Goal: Transaction & Acquisition: Purchase product/service

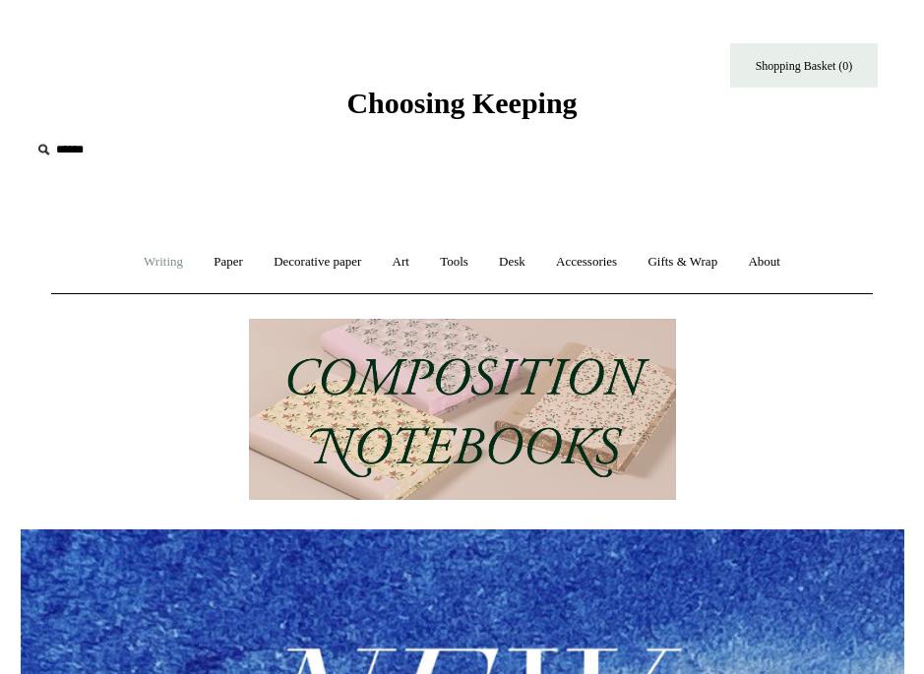
click at [161, 268] on link "Writing +" at bounding box center [163, 262] width 67 height 52
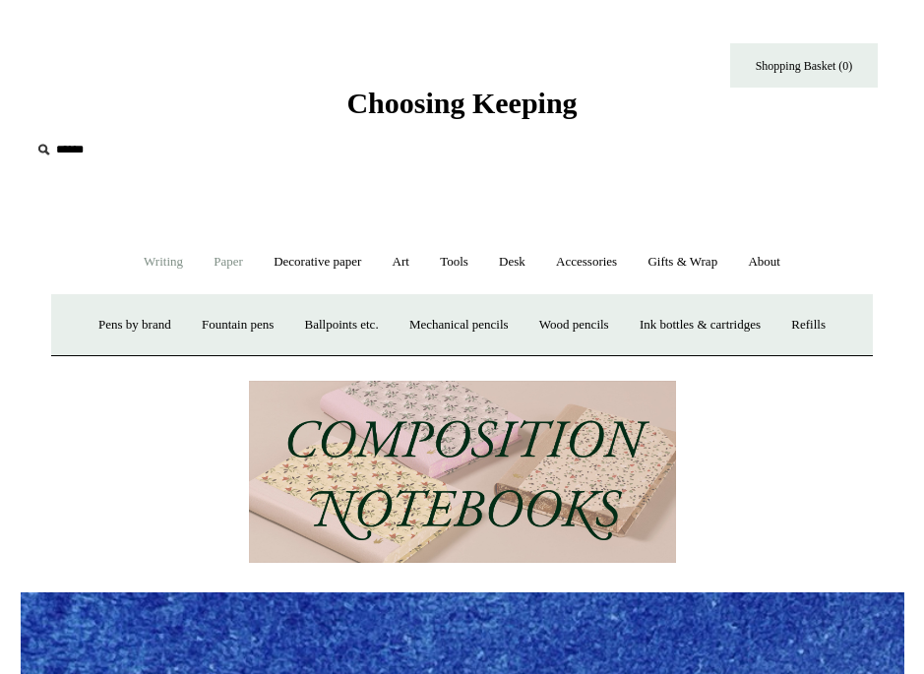
click at [235, 275] on link "Paper +" at bounding box center [228, 262] width 57 height 52
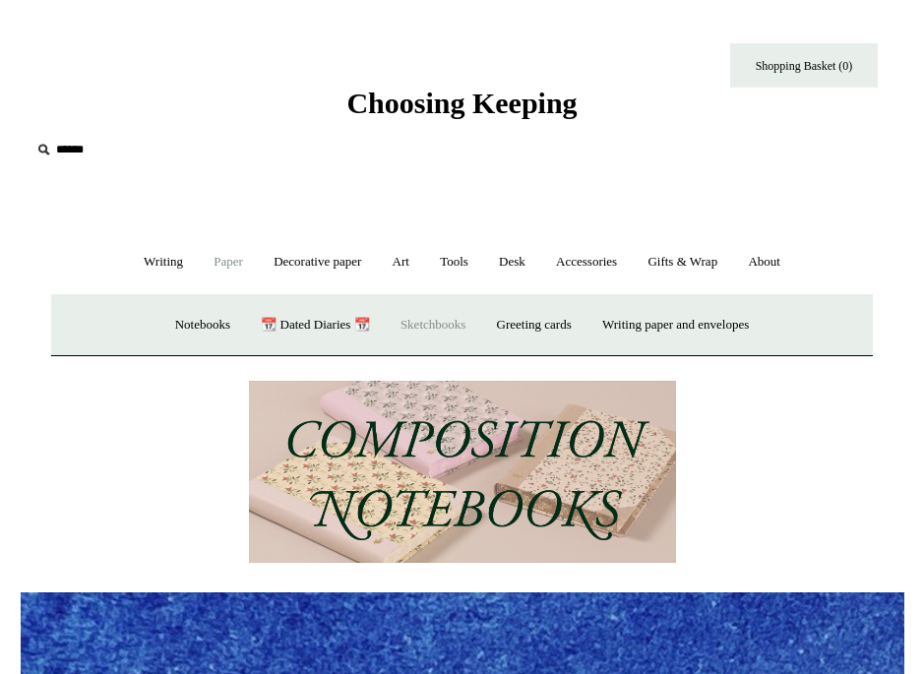
click at [452, 331] on link "Sketchbooks +" at bounding box center [433, 325] width 92 height 52
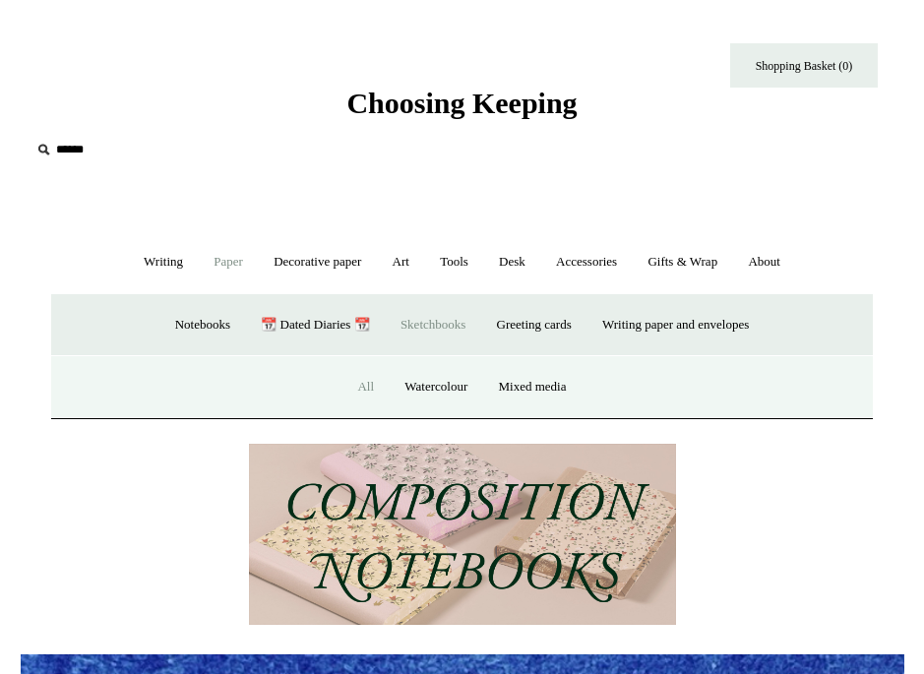
click at [362, 396] on link "All" at bounding box center [365, 387] width 44 height 52
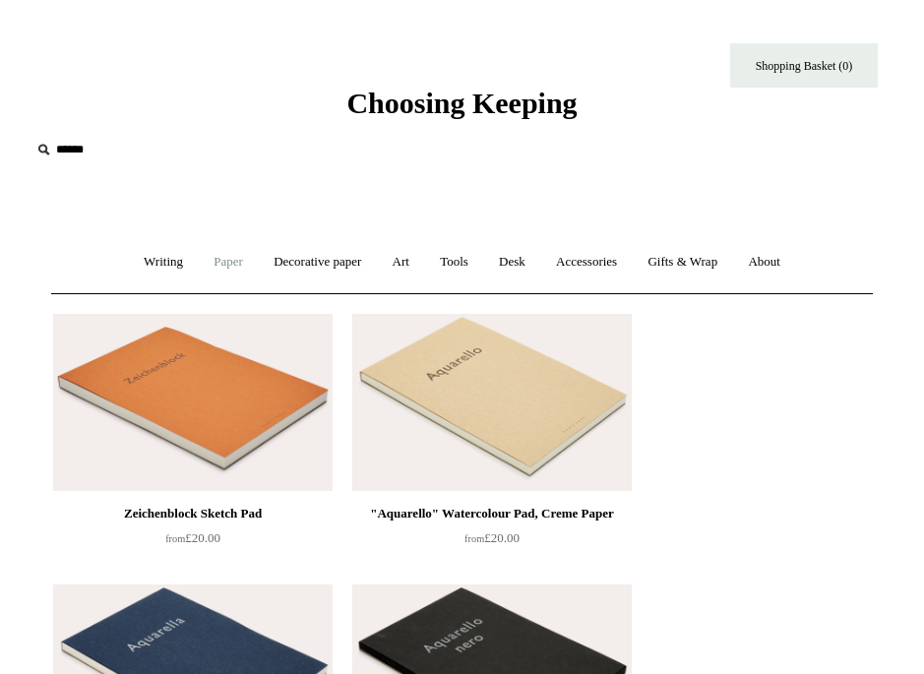
click at [234, 273] on link "Paper +" at bounding box center [228, 262] width 57 height 52
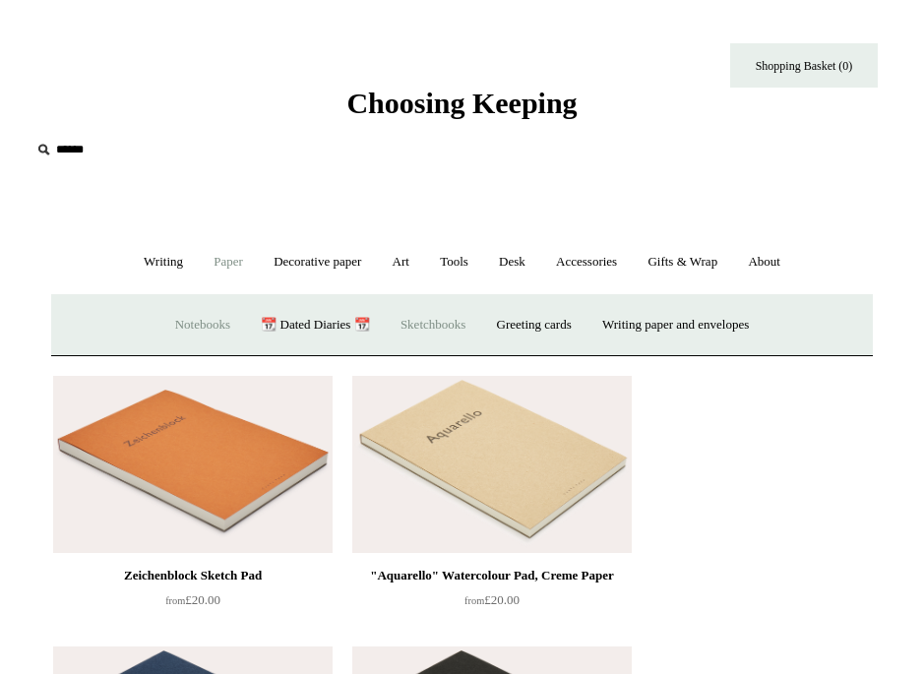
click at [201, 322] on link "Notebooks +" at bounding box center [202, 325] width 83 height 52
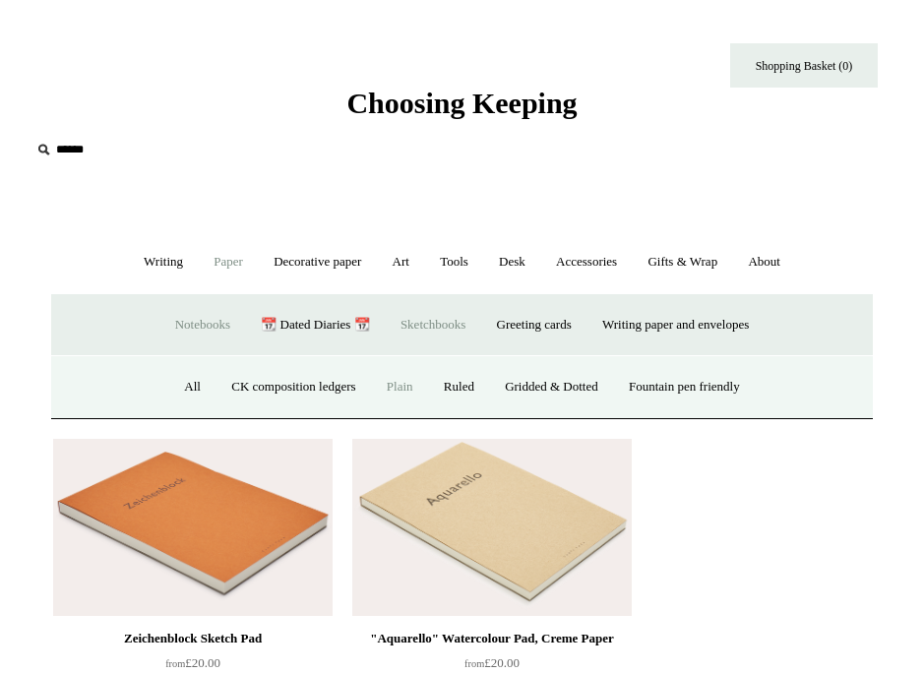
click at [373, 388] on link "Plain" at bounding box center [400, 387] width 54 height 52
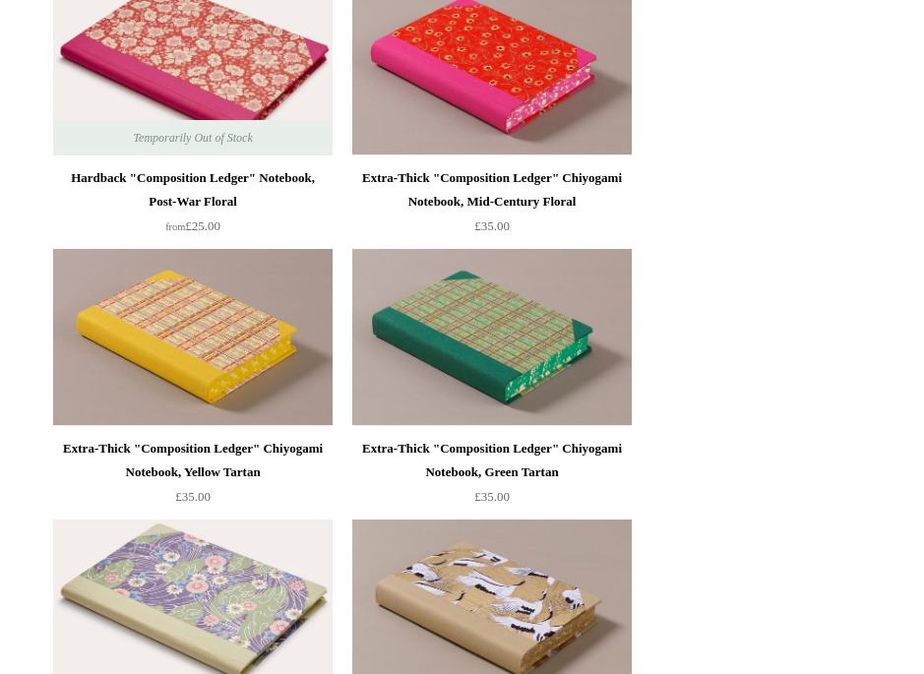
scroll to position [3851, 0]
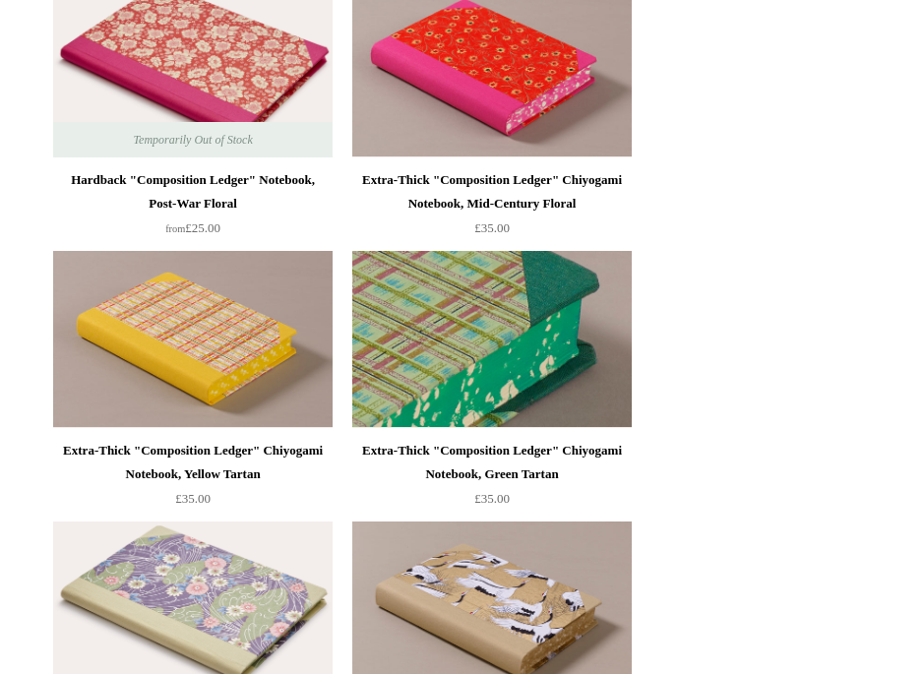
click at [561, 374] on img at bounding box center [491, 339] width 279 height 177
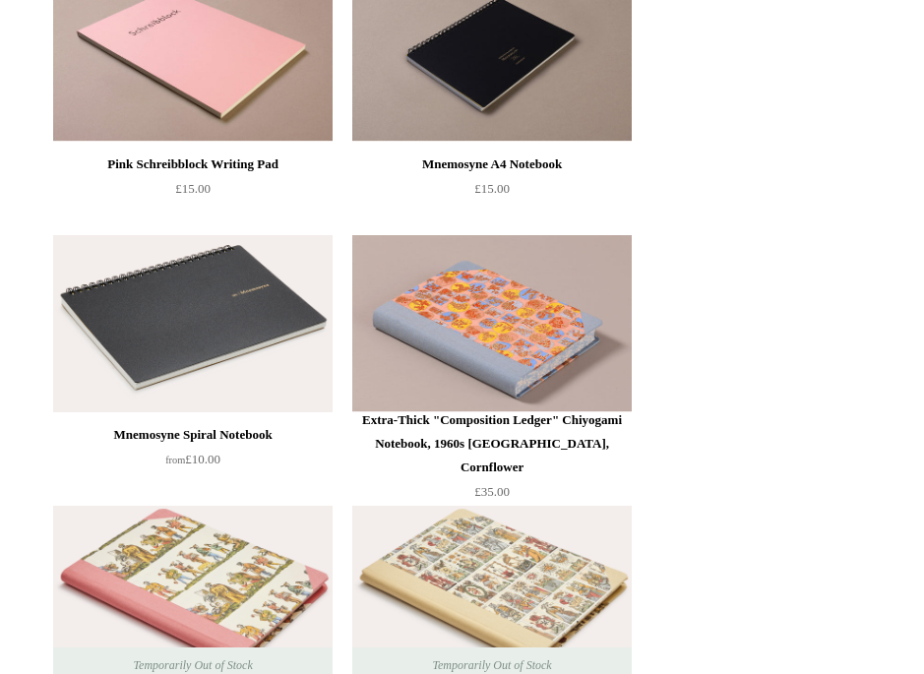
scroll to position [4838, 0]
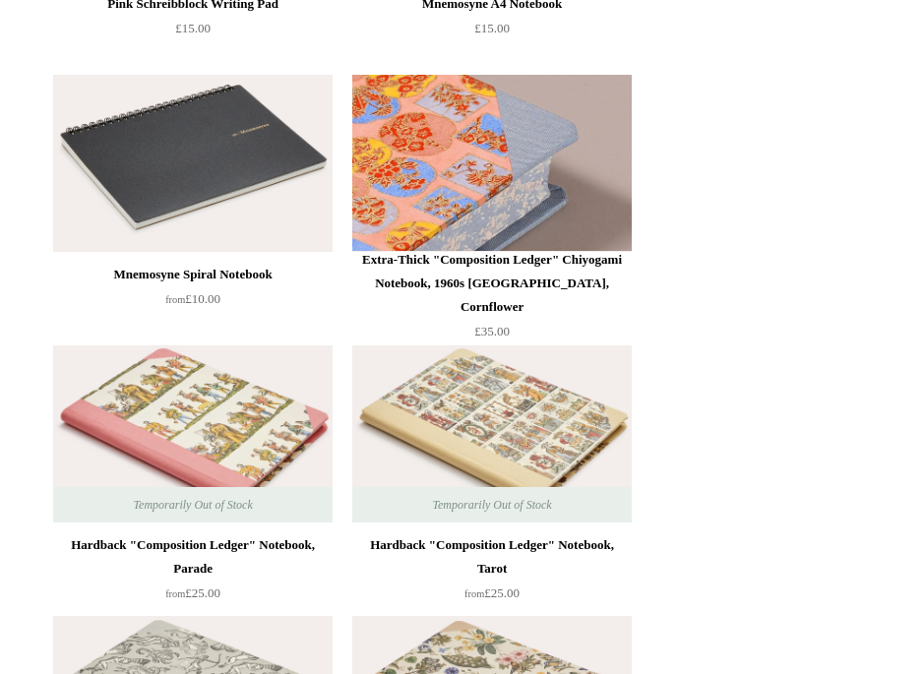
click at [473, 212] on img at bounding box center [491, 163] width 279 height 177
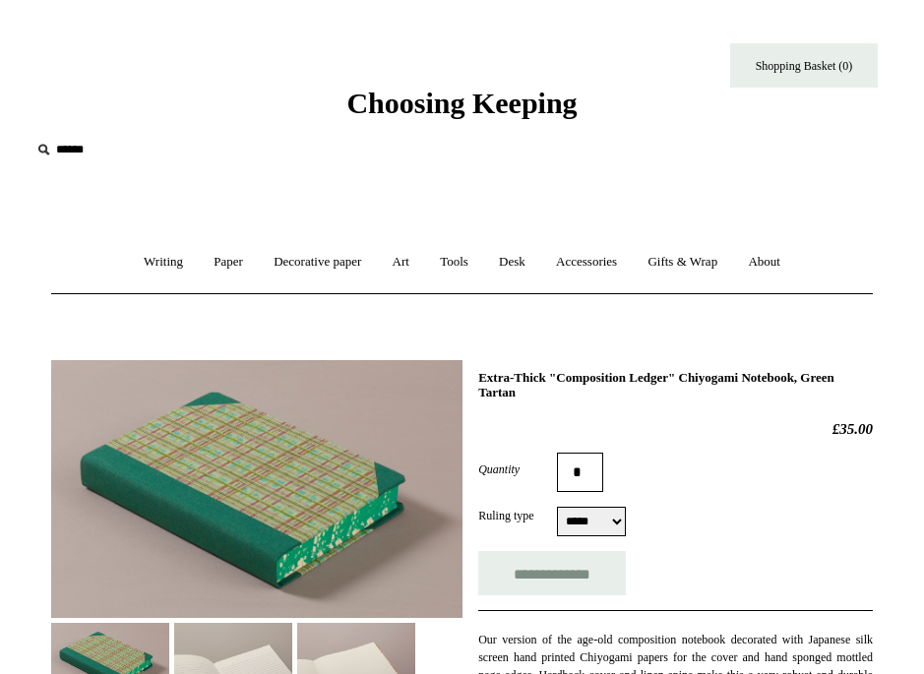
select select "*****"
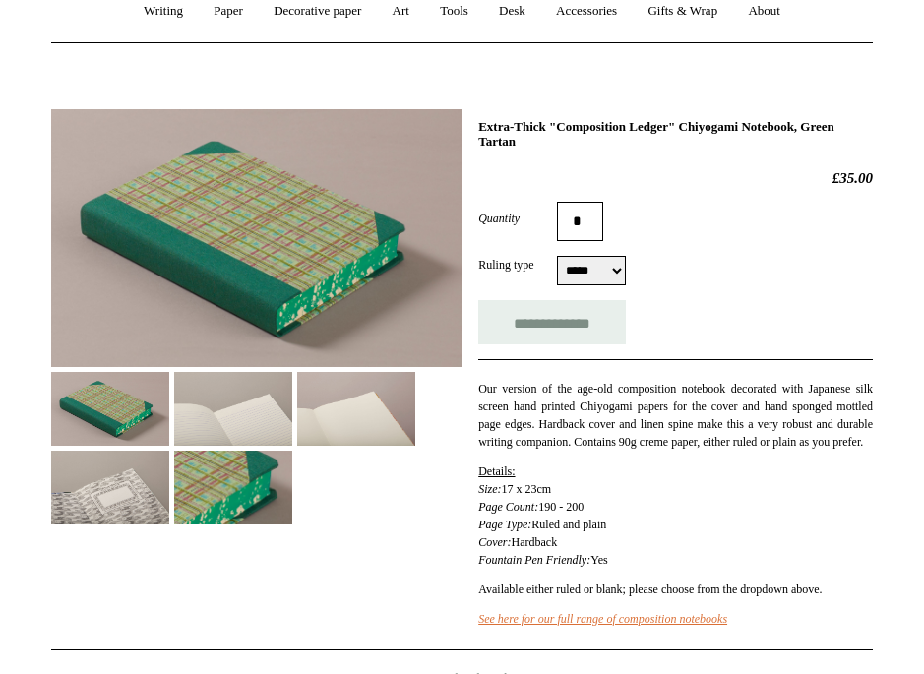
scroll to position [256, 0]
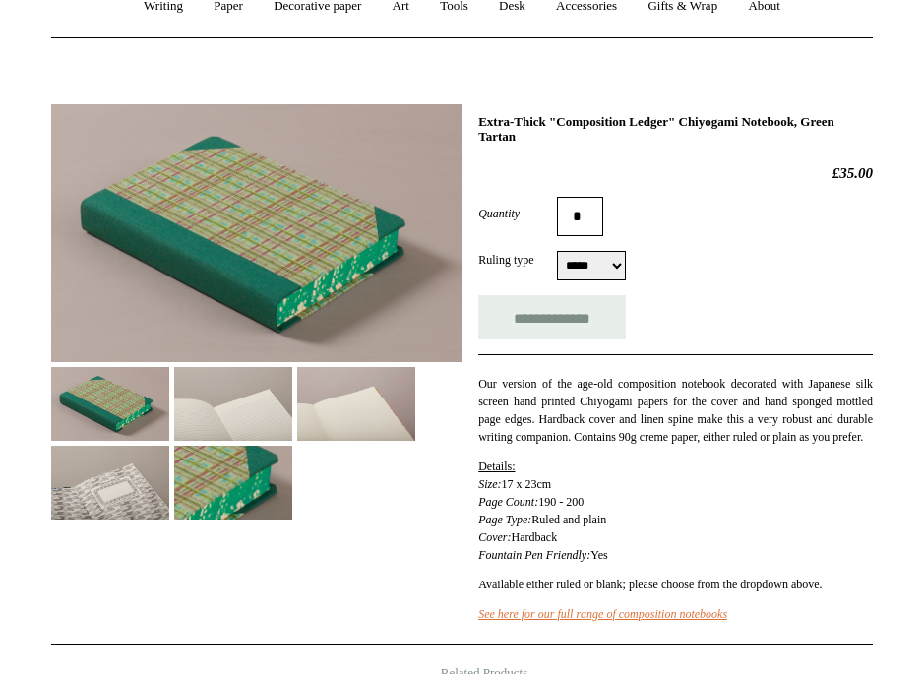
click at [222, 422] on img at bounding box center [233, 404] width 118 height 74
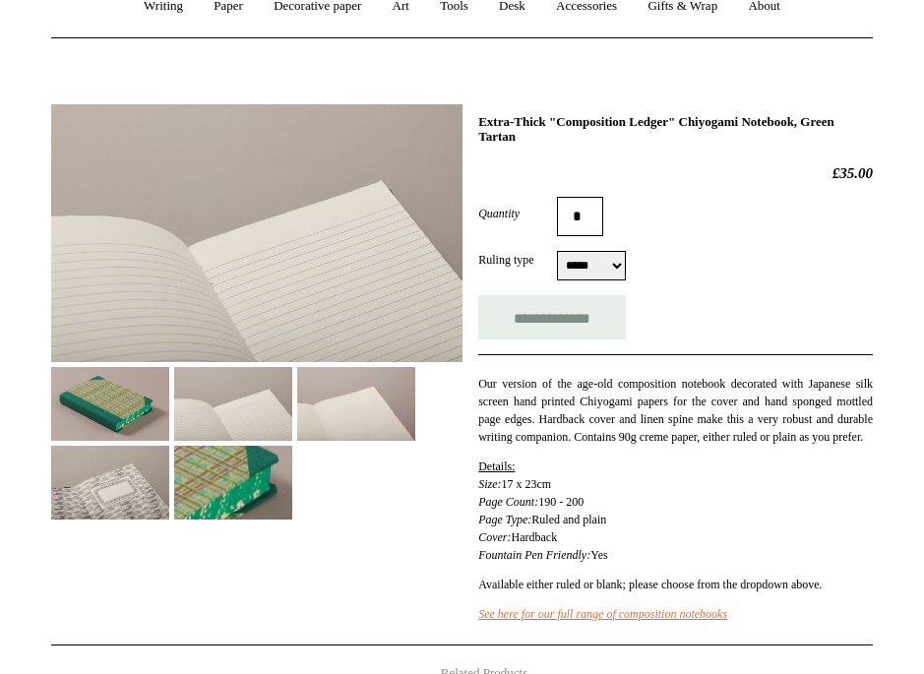
click at [346, 393] on img at bounding box center [356, 404] width 118 height 74
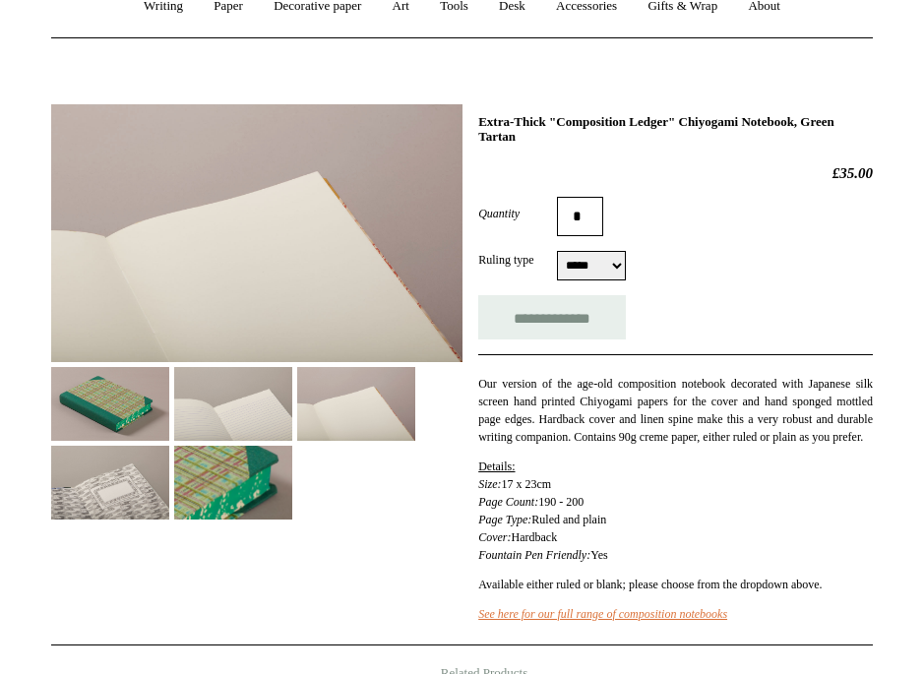
click at [232, 481] on img at bounding box center [233, 483] width 118 height 74
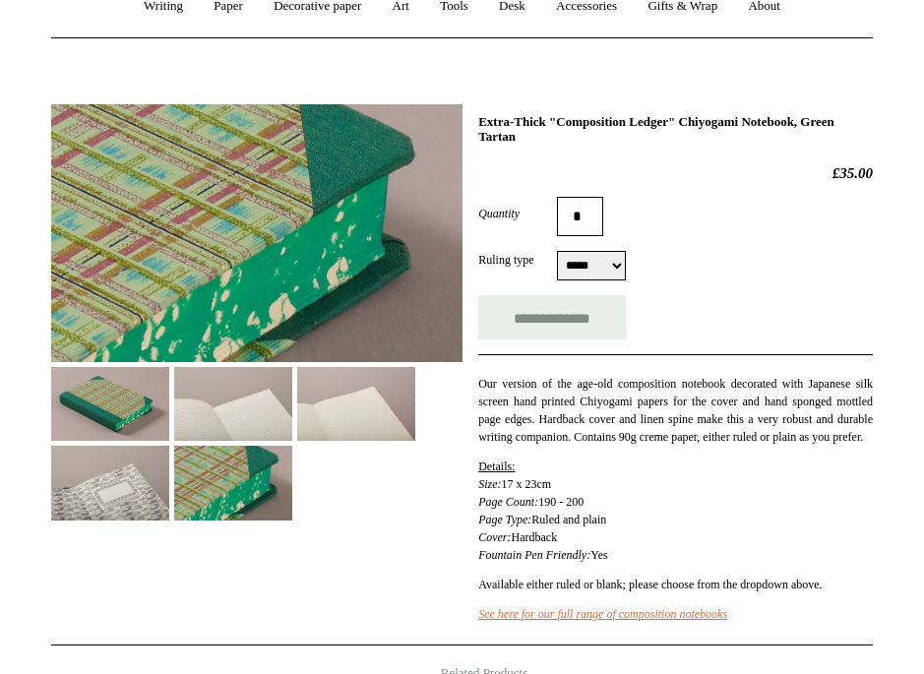
click at [102, 467] on img at bounding box center [110, 483] width 118 height 74
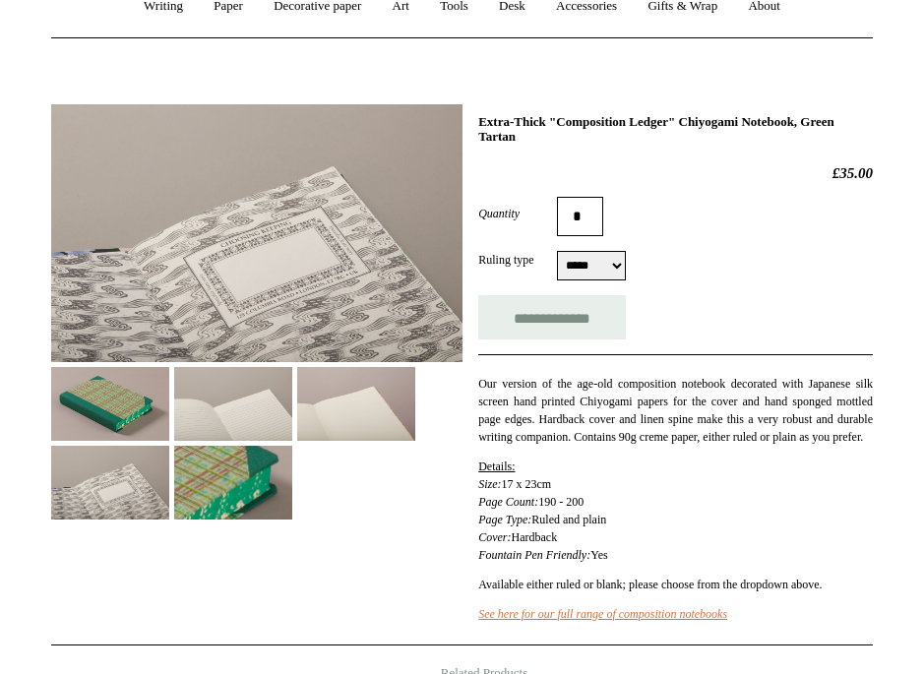
click at [120, 423] on img at bounding box center [110, 404] width 118 height 74
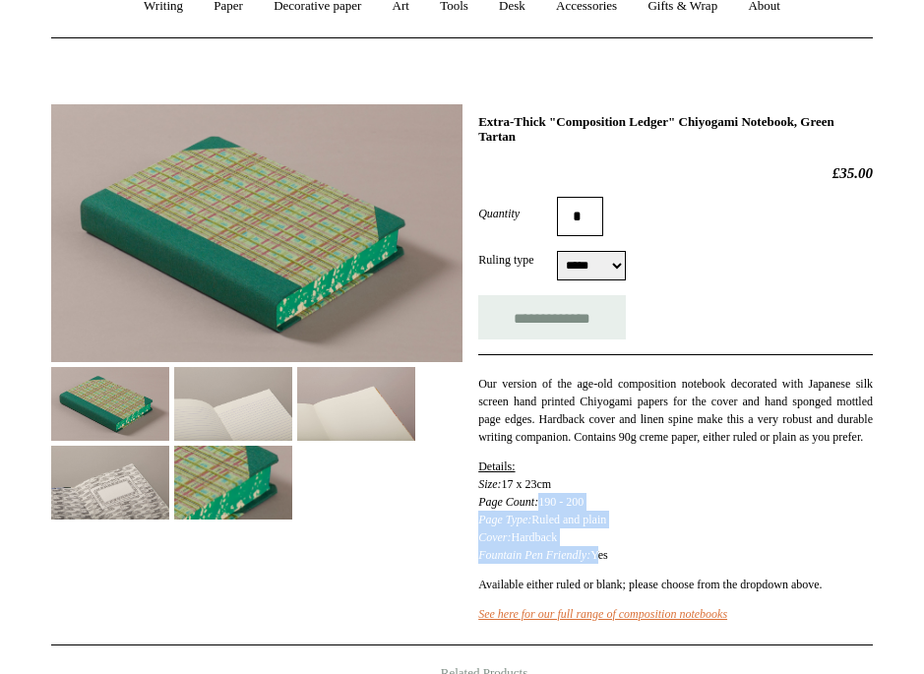
drag, startPoint x: 609, startPoint y: 580, endPoint x: 604, endPoint y: 517, distance: 63.2
click at [604, 517] on p "Details: Size: 17 x 23cm Page Count: 190 - 200 Page Type: Ruled and plain Cover…" at bounding box center [675, 510] width 394 height 106
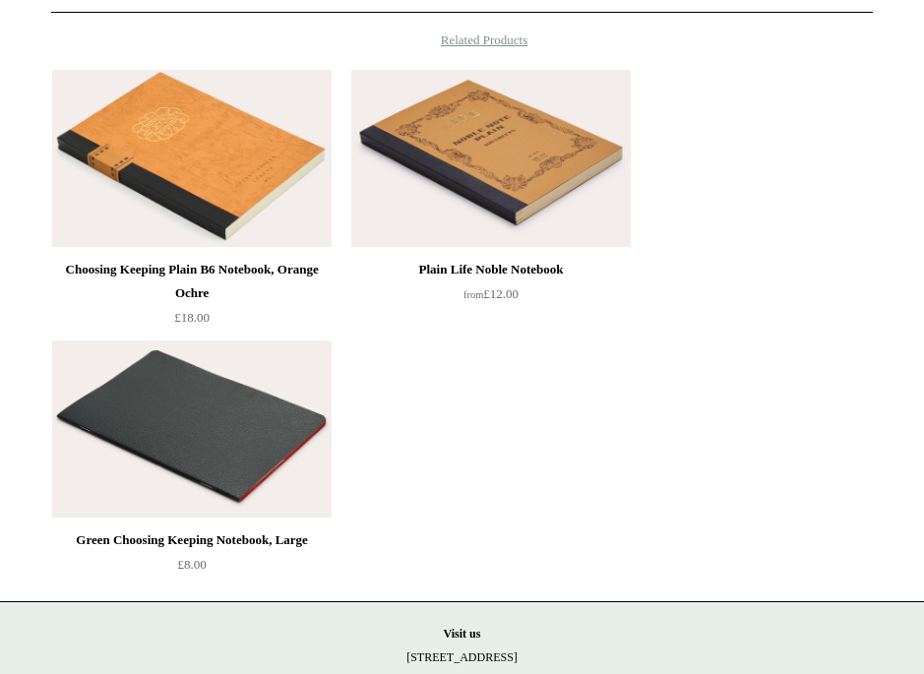
scroll to position [1143, 0]
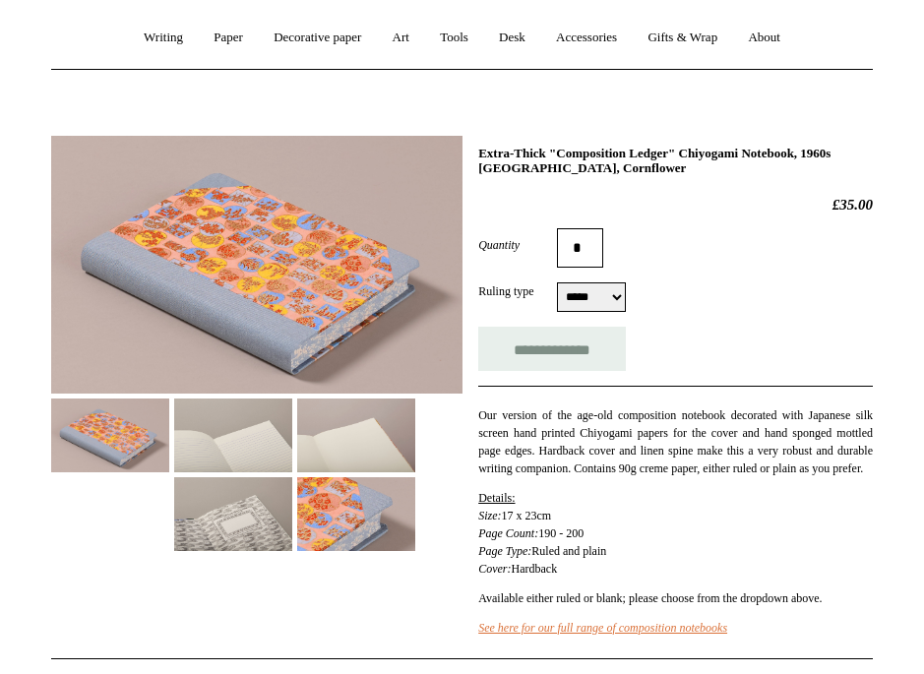
scroll to position [226, 0]
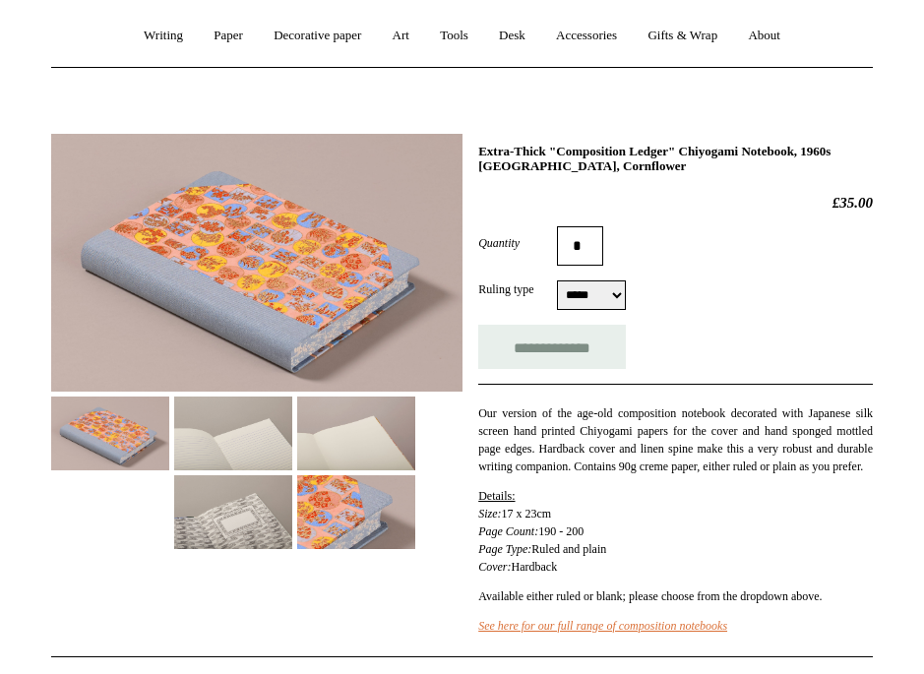
click at [337, 512] on img at bounding box center [356, 512] width 118 height 74
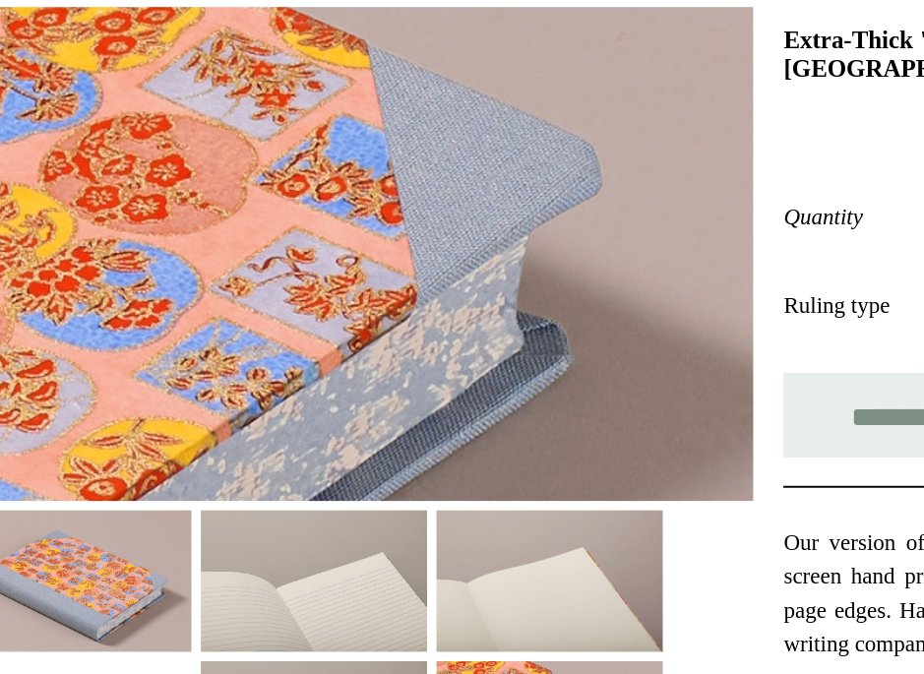
click at [141, 432] on img at bounding box center [110, 433] width 118 height 74
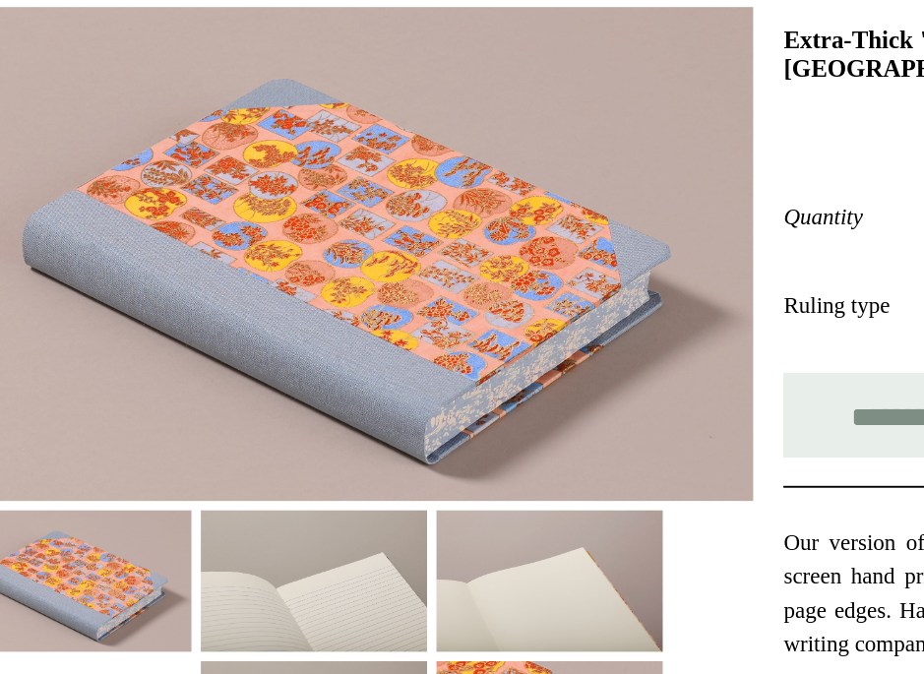
click at [257, 256] on img at bounding box center [256, 263] width 411 height 258
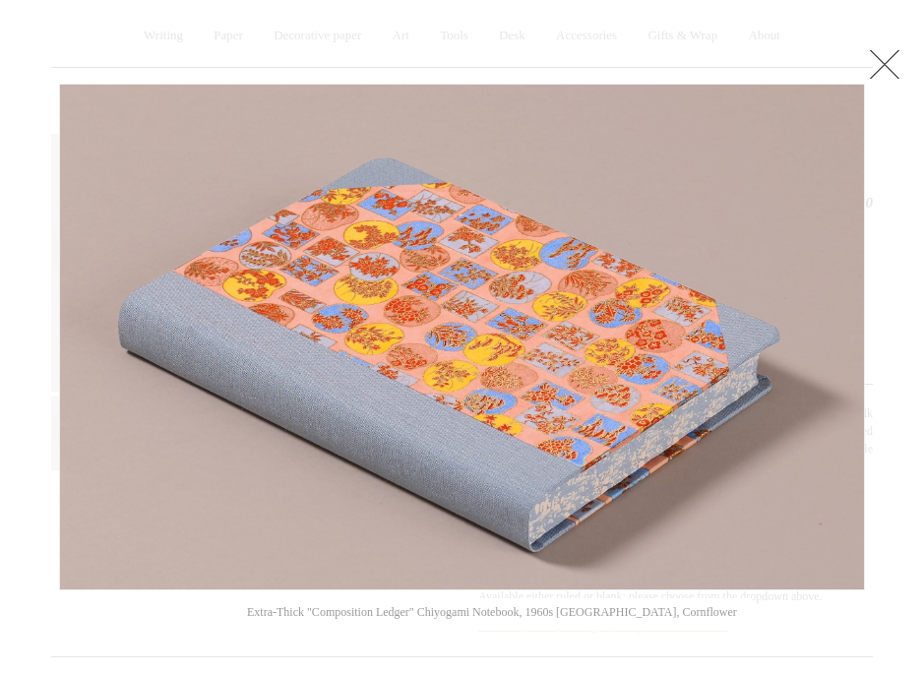
click at [888, 65] on link at bounding box center [884, 63] width 39 height 39
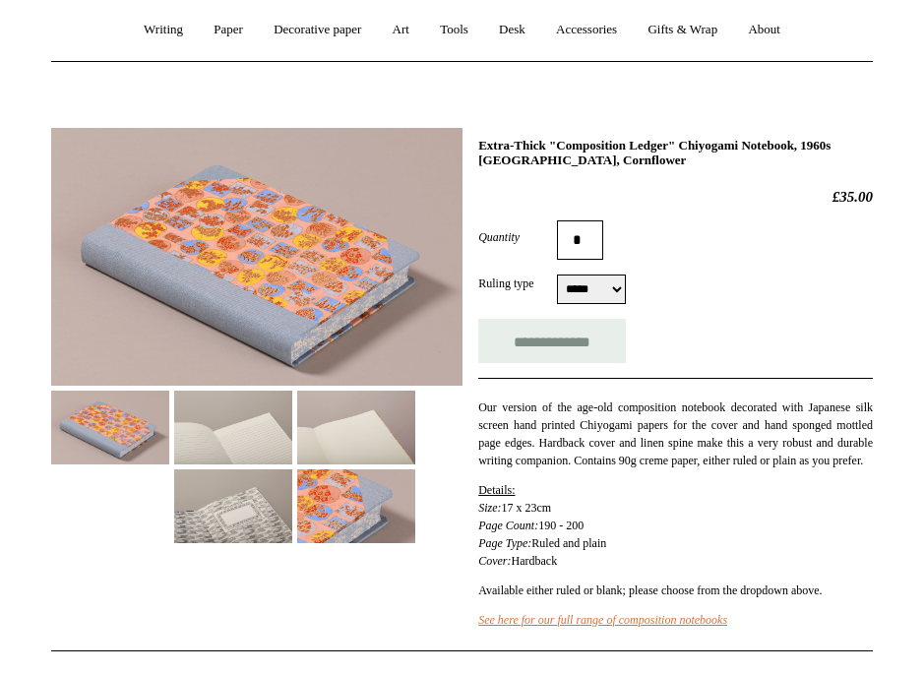
scroll to position [237, 0]
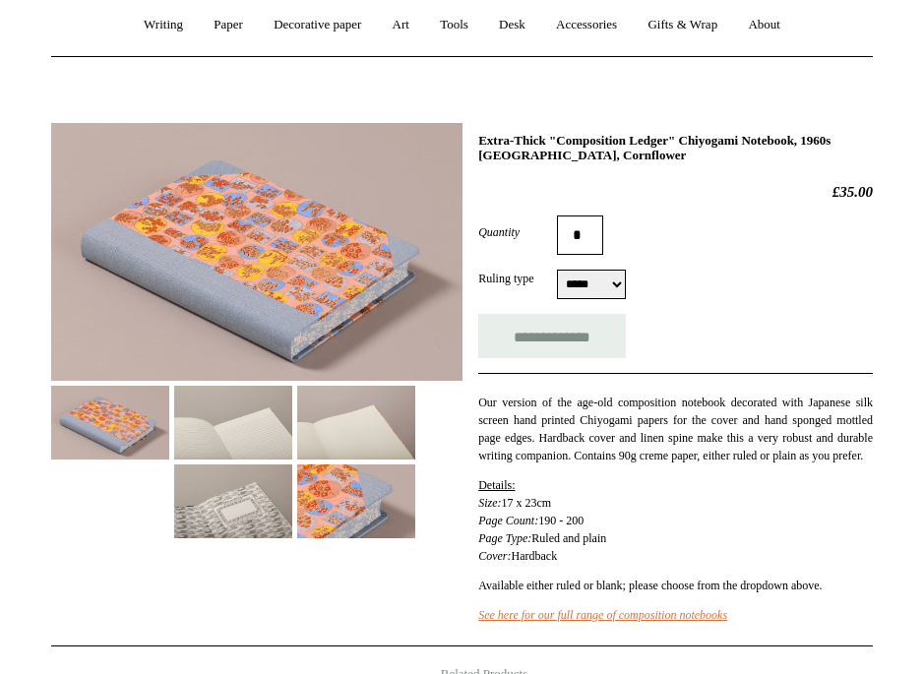
click at [381, 433] on img at bounding box center [356, 423] width 118 height 74
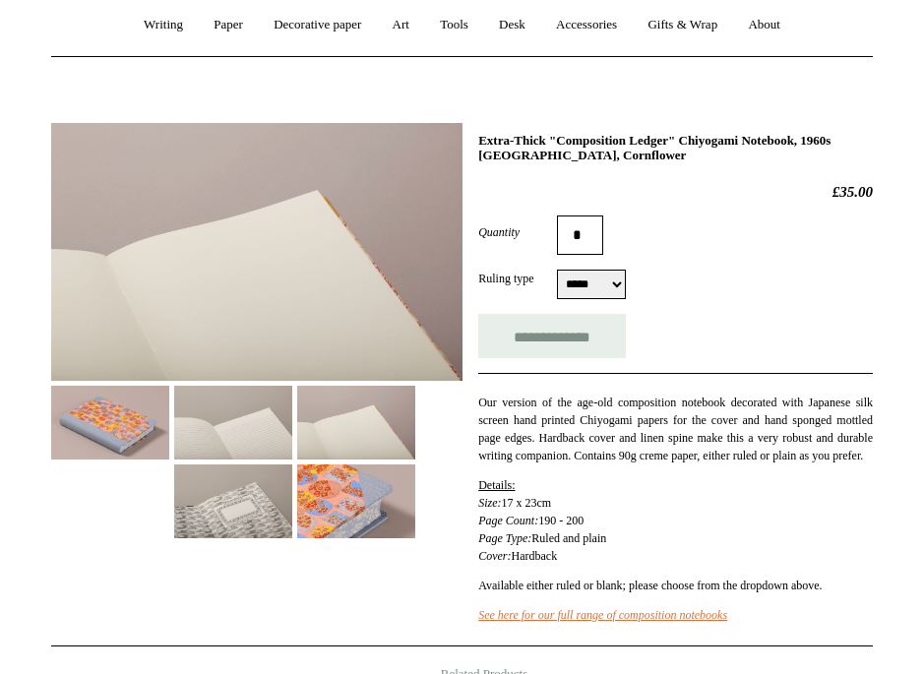
click at [250, 436] on img at bounding box center [233, 423] width 118 height 74
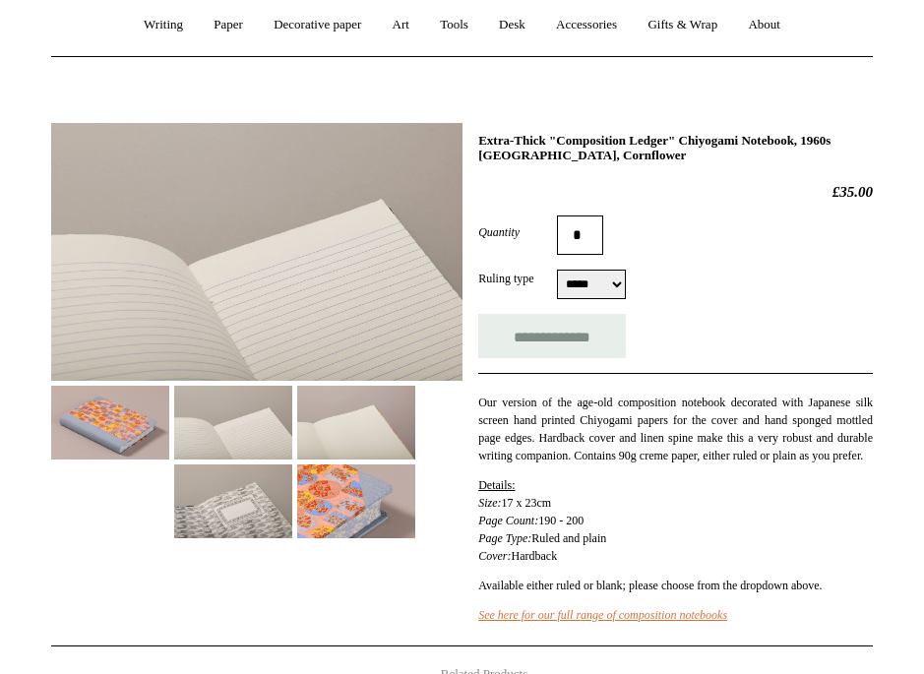
click at [236, 514] on img at bounding box center [233, 501] width 118 height 74
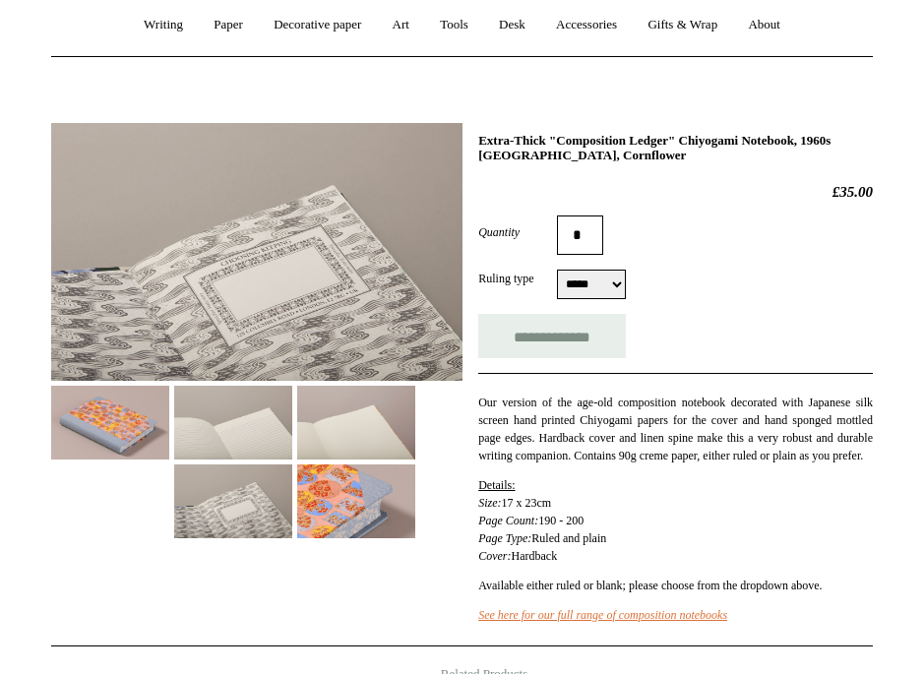
click at [394, 499] on img at bounding box center [356, 501] width 118 height 74
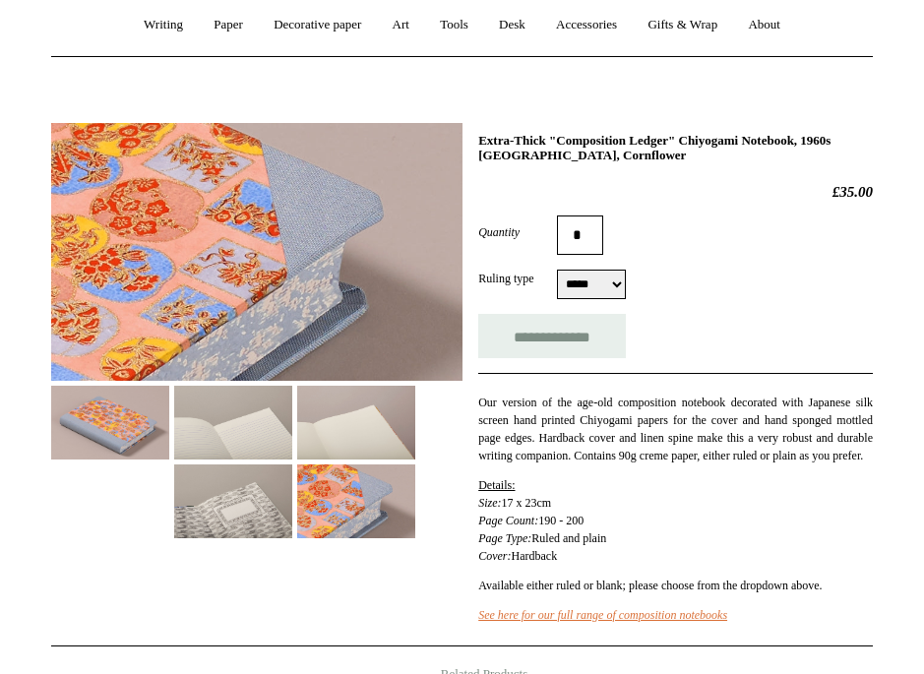
click at [103, 427] on img at bounding box center [110, 423] width 118 height 74
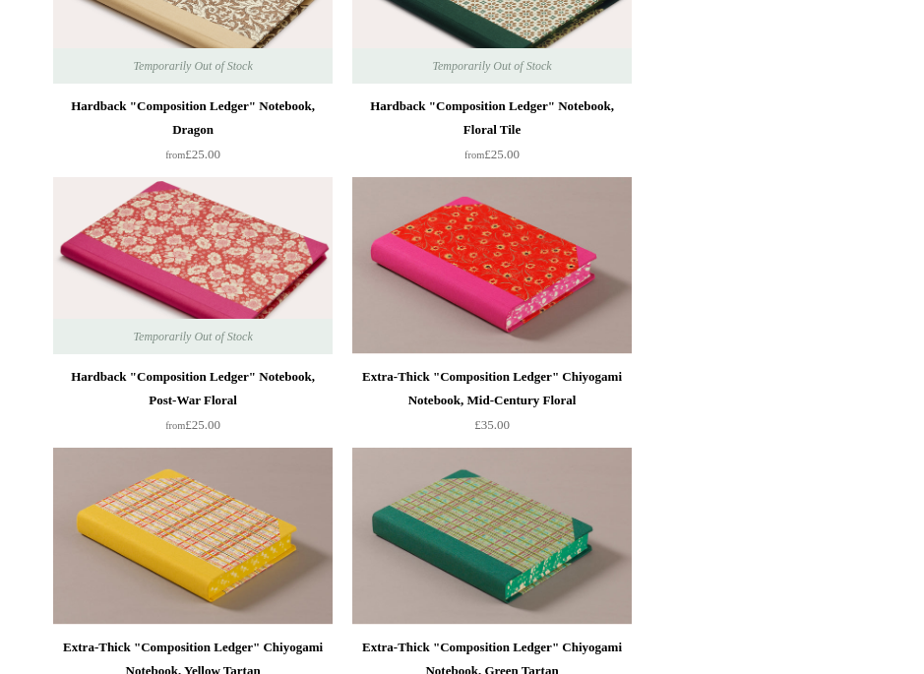
scroll to position [3792, 0]
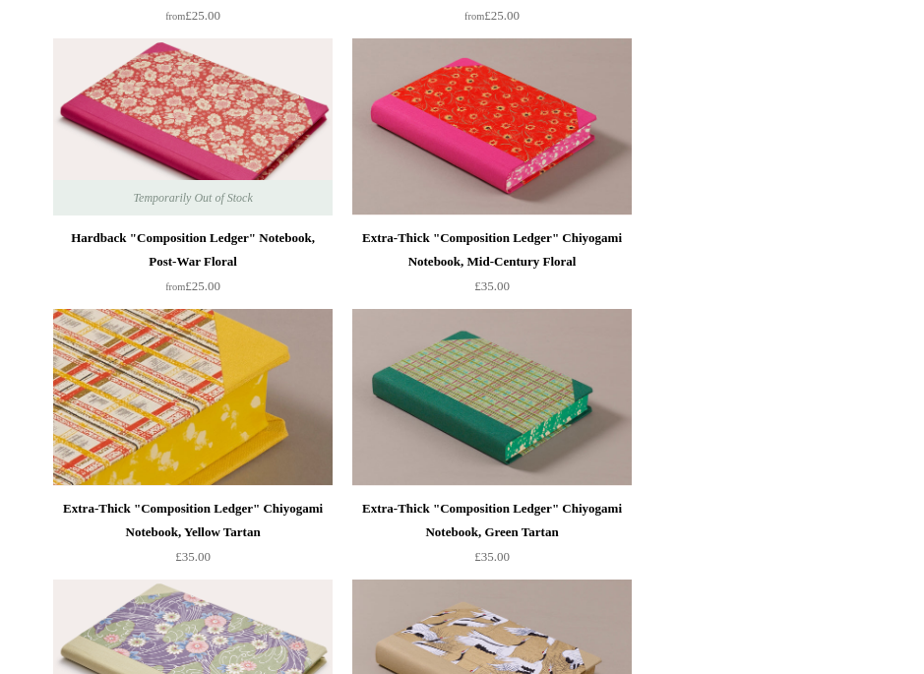
click at [170, 421] on img at bounding box center [192, 397] width 279 height 177
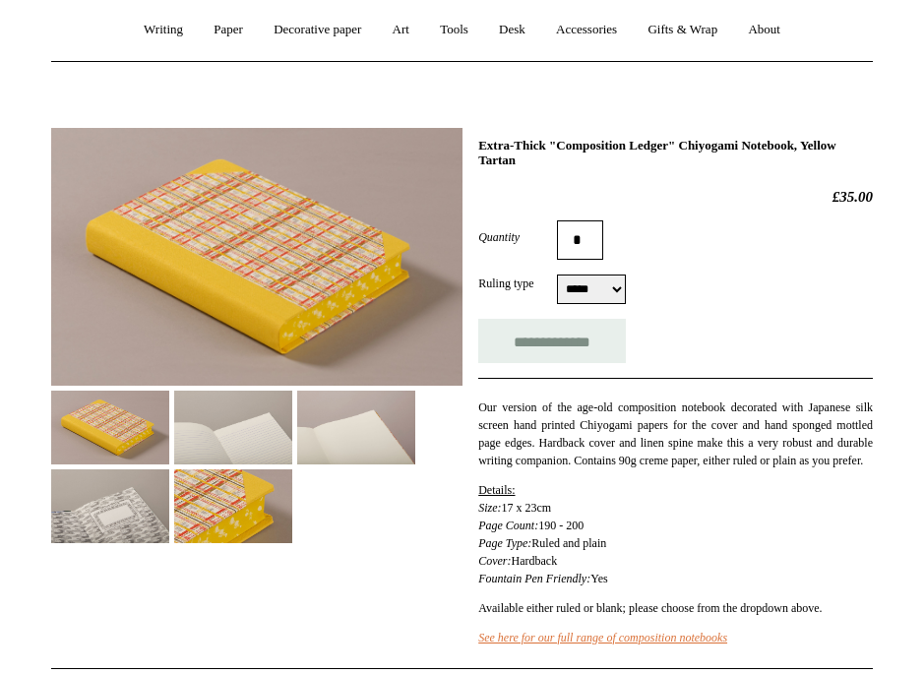
scroll to position [234, 0]
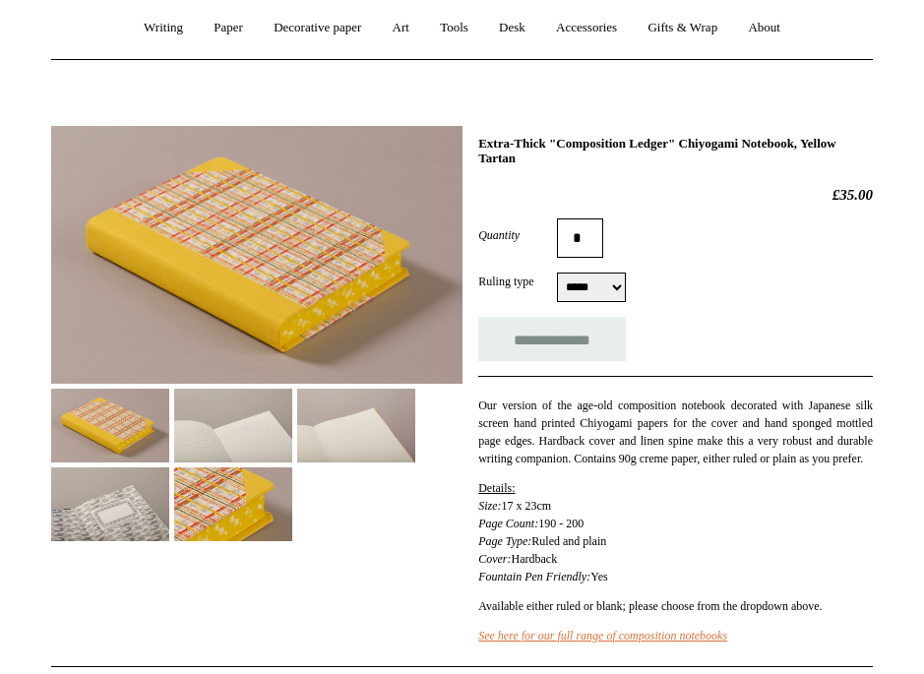
click at [292, 521] on img at bounding box center [233, 504] width 118 height 74
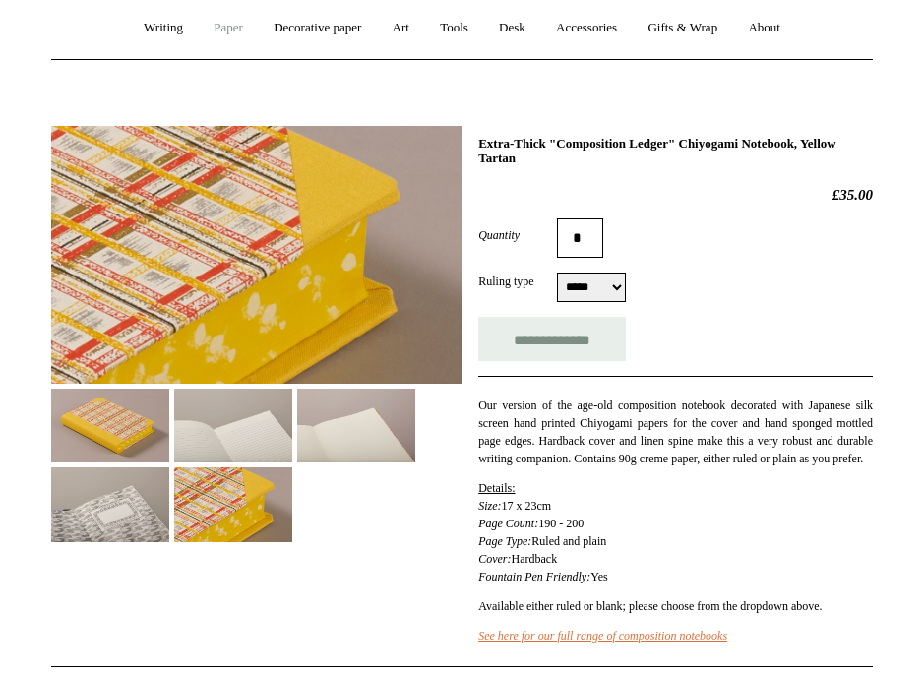
click at [232, 32] on link "Paper +" at bounding box center [228, 28] width 57 height 52
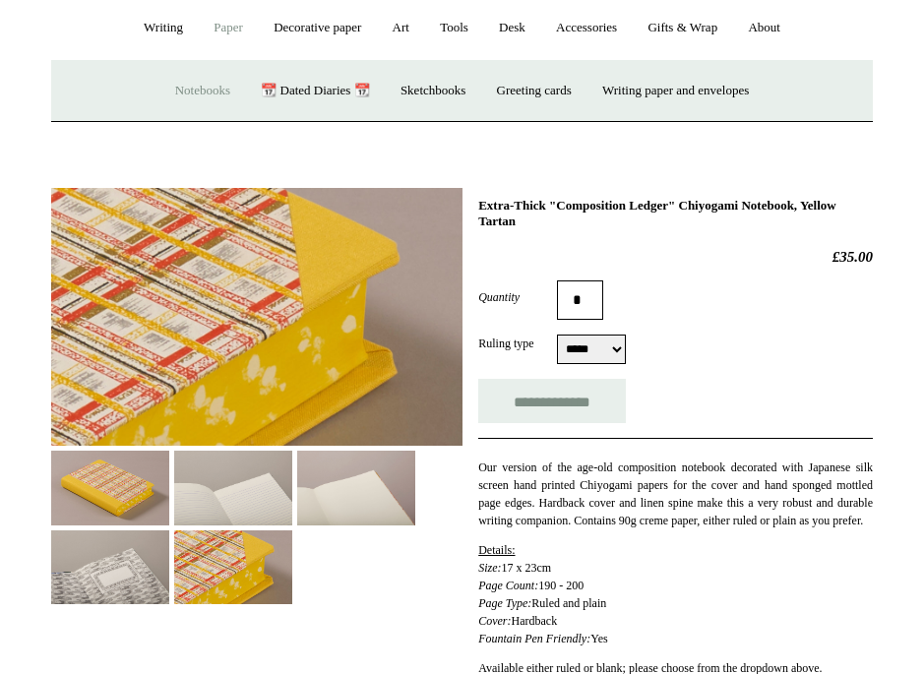
click at [195, 89] on link "Notebooks +" at bounding box center [202, 91] width 83 height 52
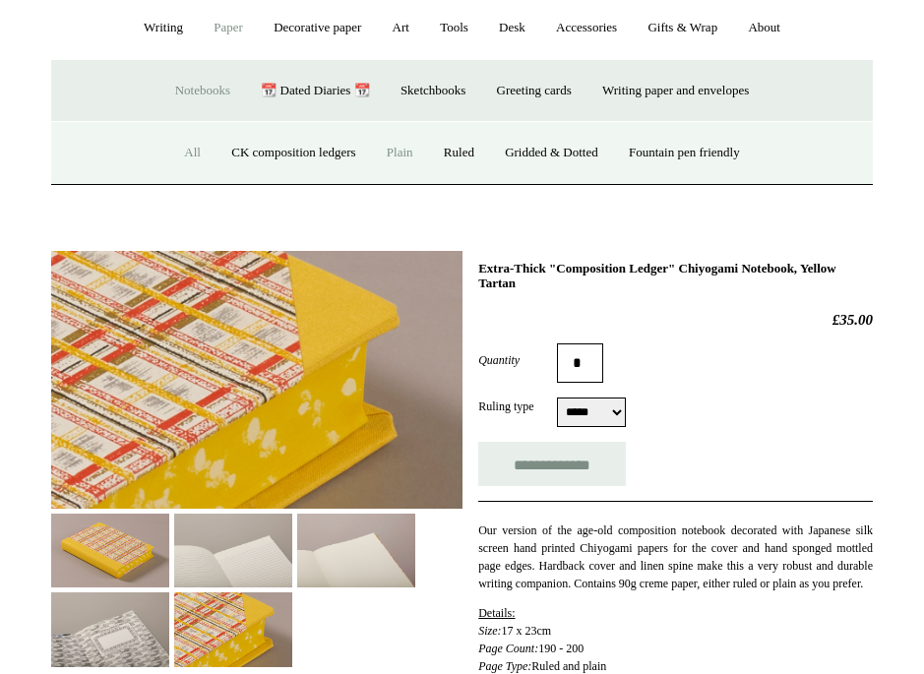
click at [170, 165] on link "All" at bounding box center [192, 153] width 44 height 52
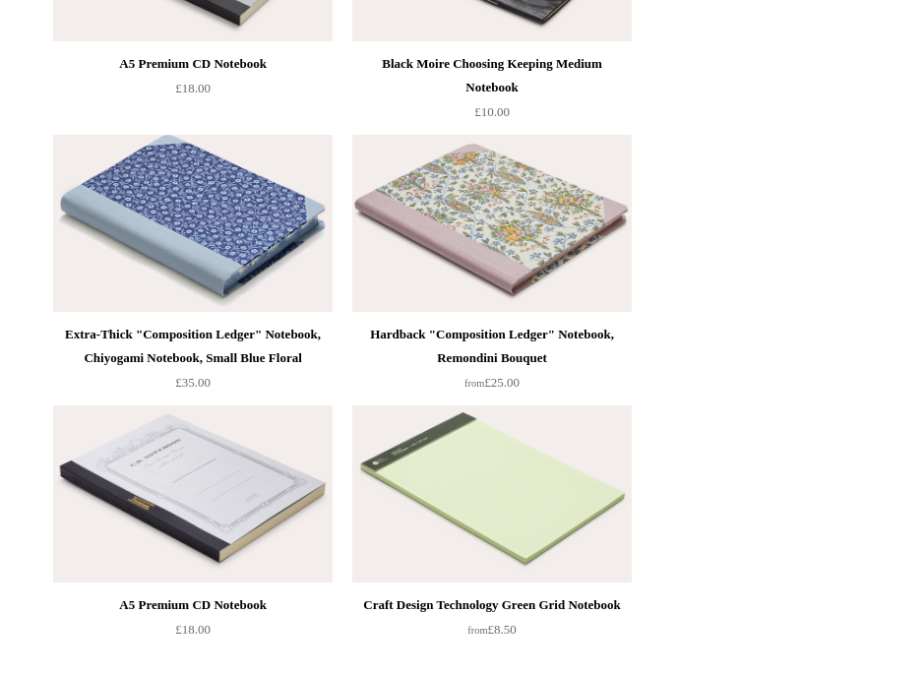
scroll to position [12627, 0]
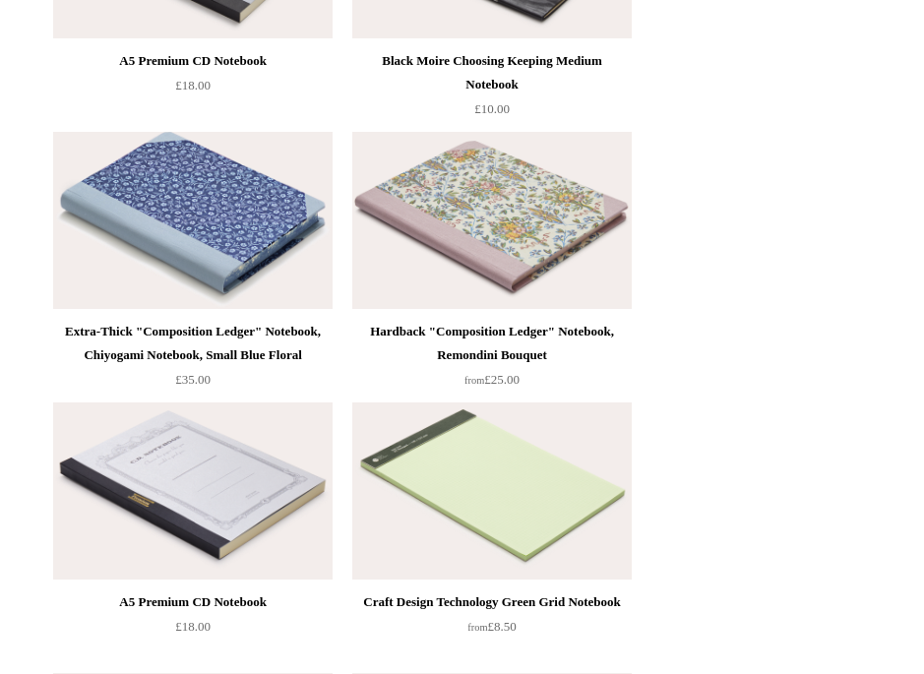
click at [258, 346] on div "Extra-Thick "Composition Ledger" Notebook, Chiyogami Notebook, Small Blue Floral" at bounding box center [193, 343] width 270 height 47
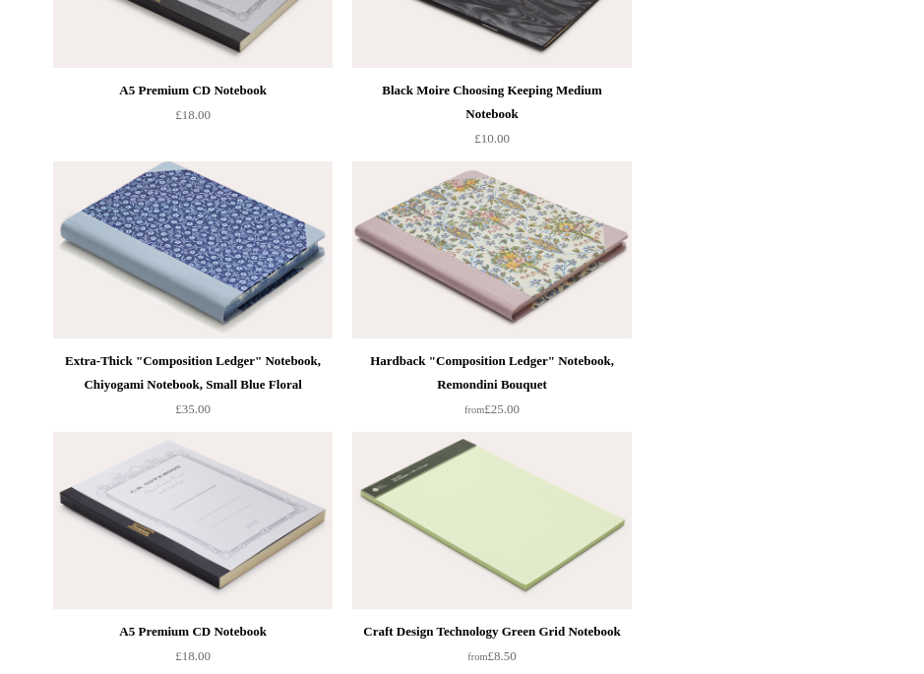
scroll to position [12593, 0]
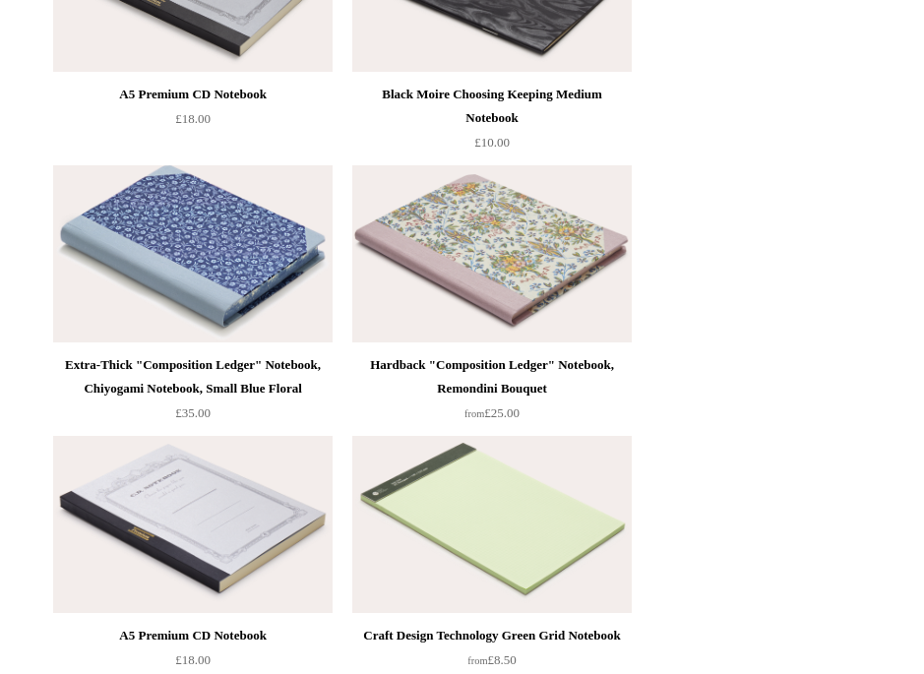
click at [225, 374] on div "Extra-Thick "Composition Ledger" Notebook, Chiyogami Notebook, Small Blue Floral" at bounding box center [193, 376] width 270 height 47
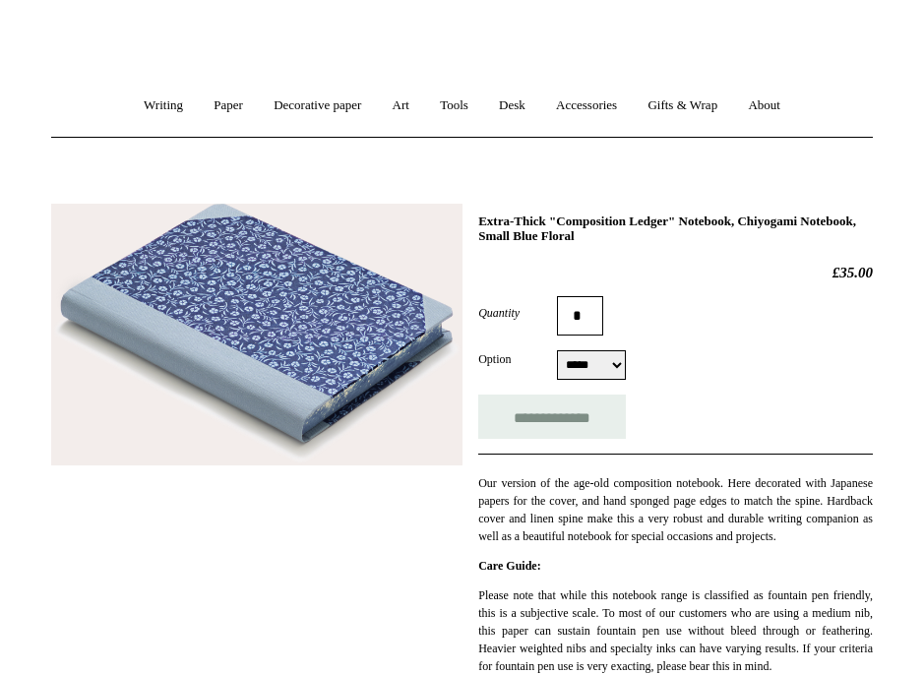
scroll to position [160, 0]
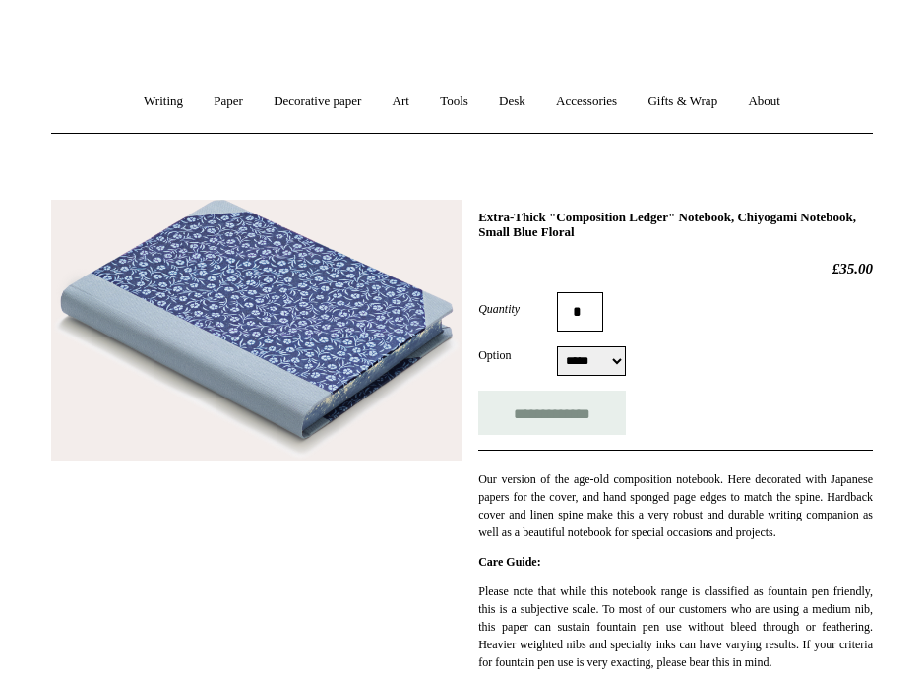
click at [329, 349] on img at bounding box center [256, 331] width 411 height 262
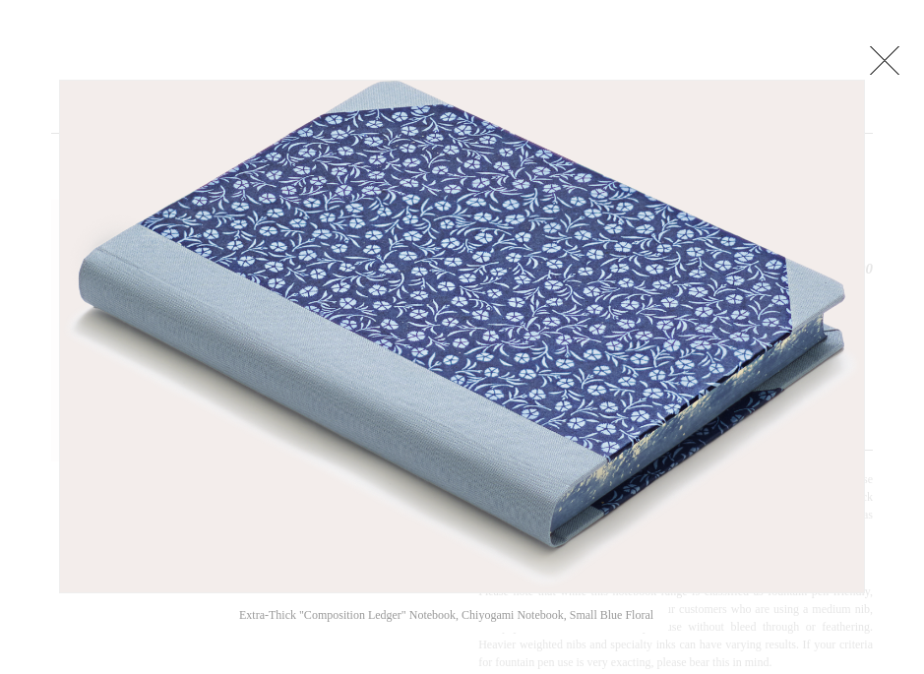
click at [901, 52] on link at bounding box center [884, 59] width 39 height 39
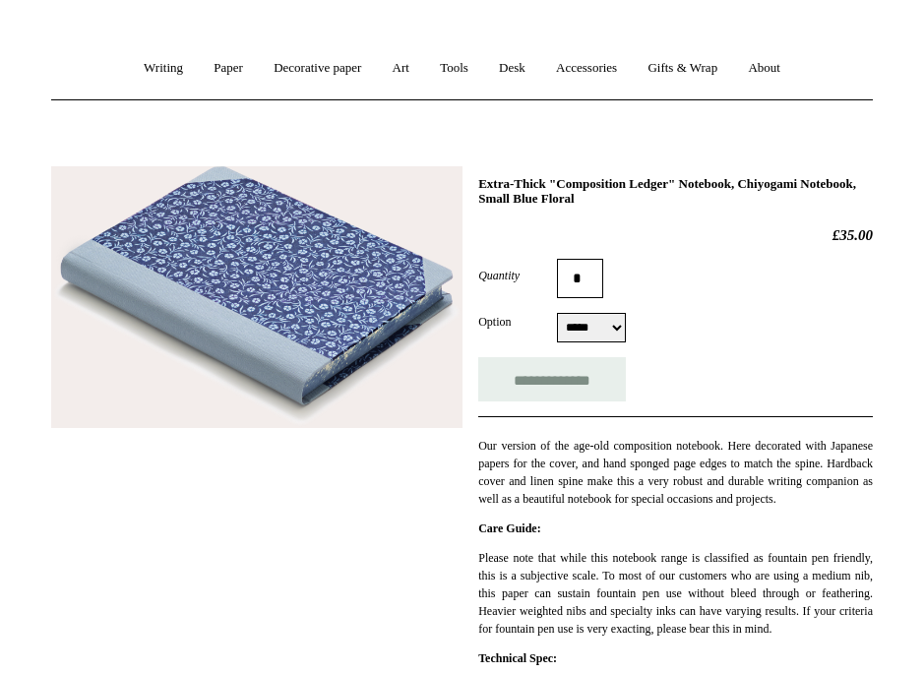
scroll to position [201, 0]
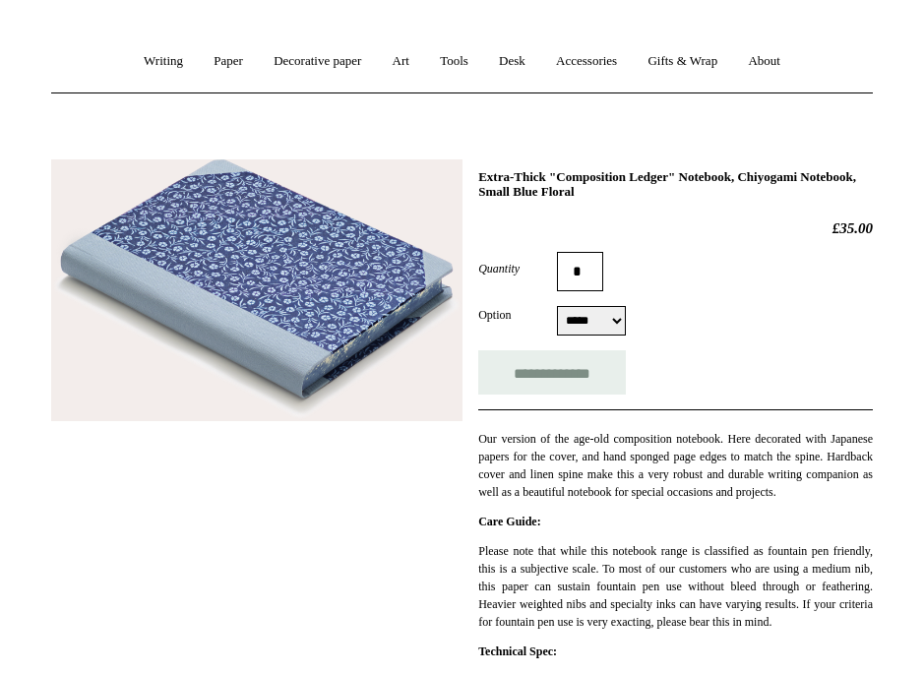
click at [561, 331] on select "***** *****" at bounding box center [591, 321] width 69 height 30
click at [557, 307] on select "***** *****" at bounding box center [591, 321] width 69 height 30
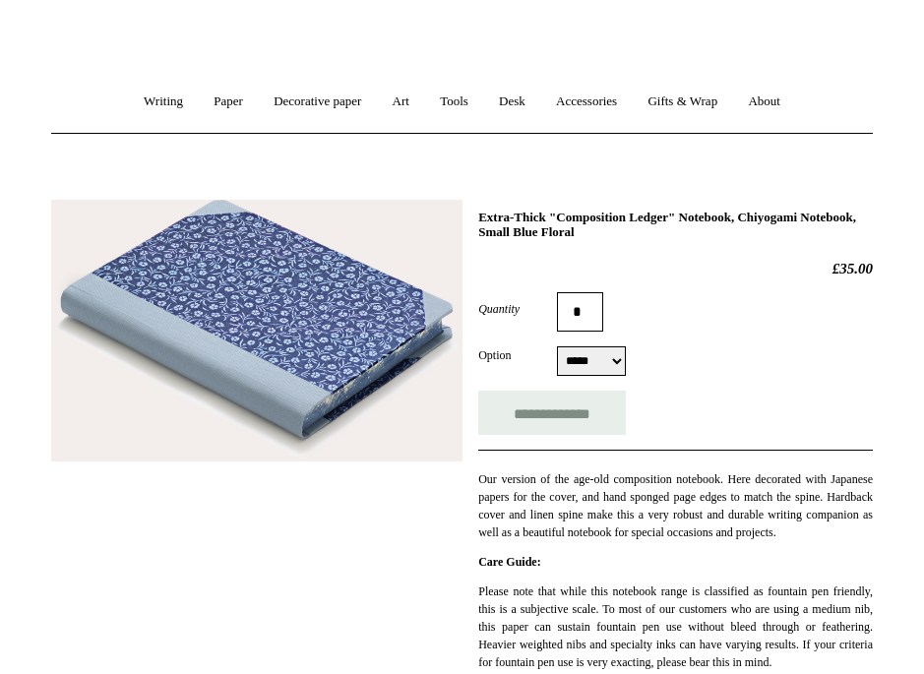
scroll to position [0, 0]
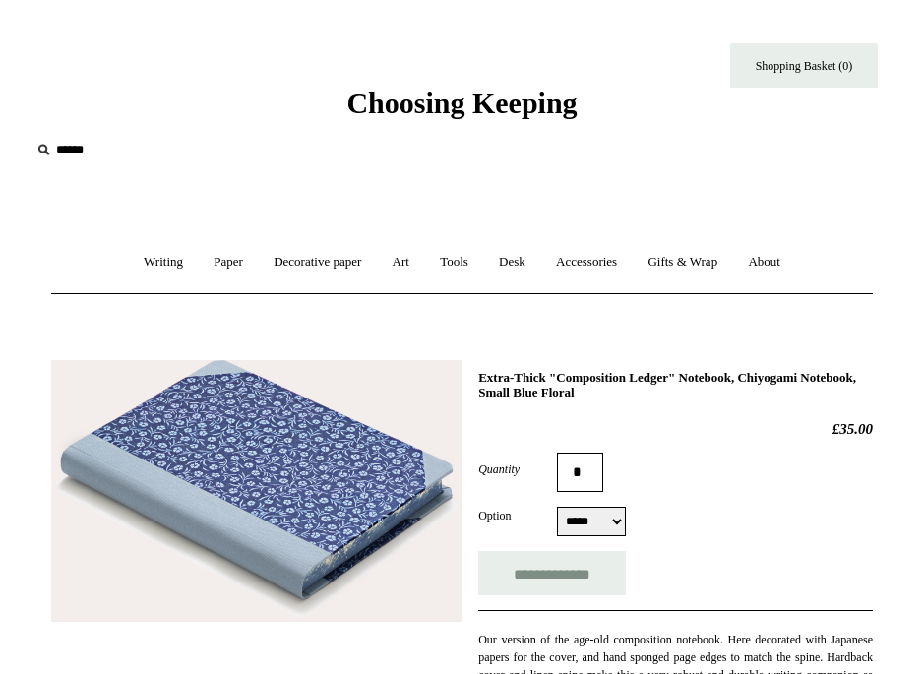
click at [308, 508] on img at bounding box center [256, 491] width 411 height 262
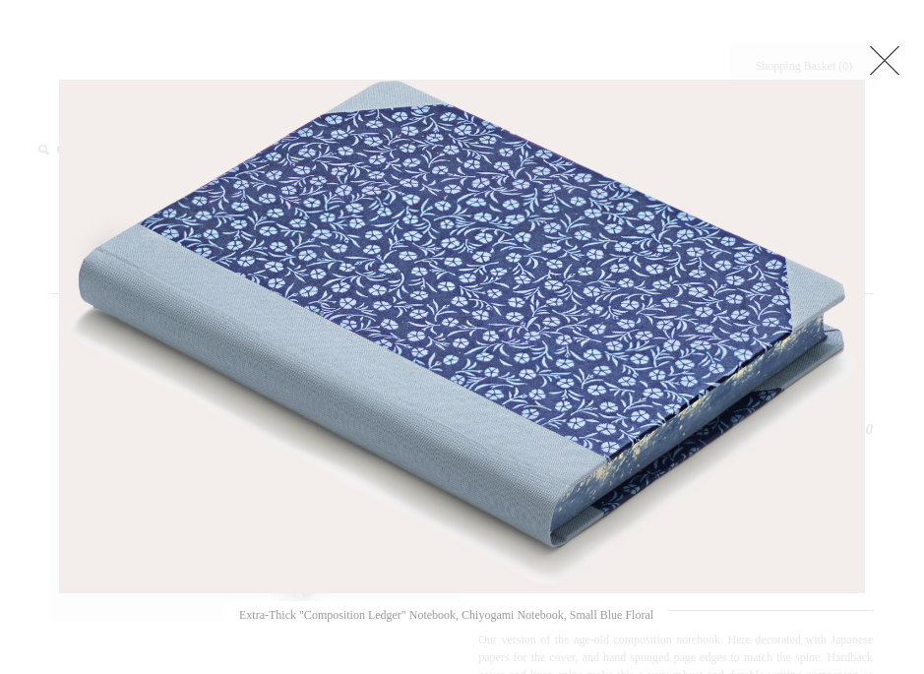
click at [881, 72] on link at bounding box center [884, 59] width 39 height 39
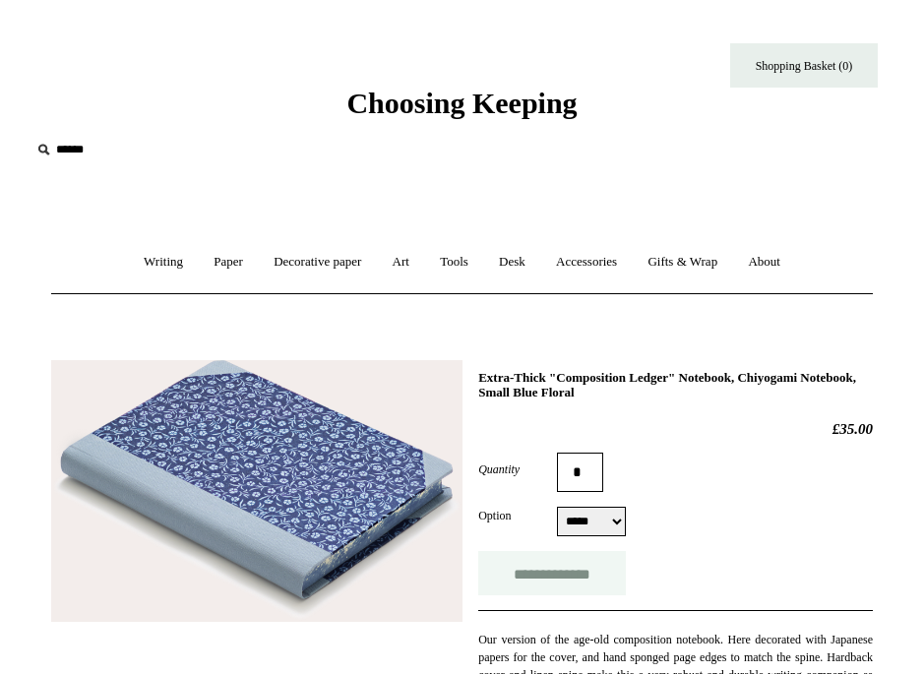
click at [568, 570] on input "**********" at bounding box center [552, 573] width 148 height 44
type input "**********"
click at [855, 75] on link "Shopping Basket (1)" at bounding box center [804, 65] width 148 height 44
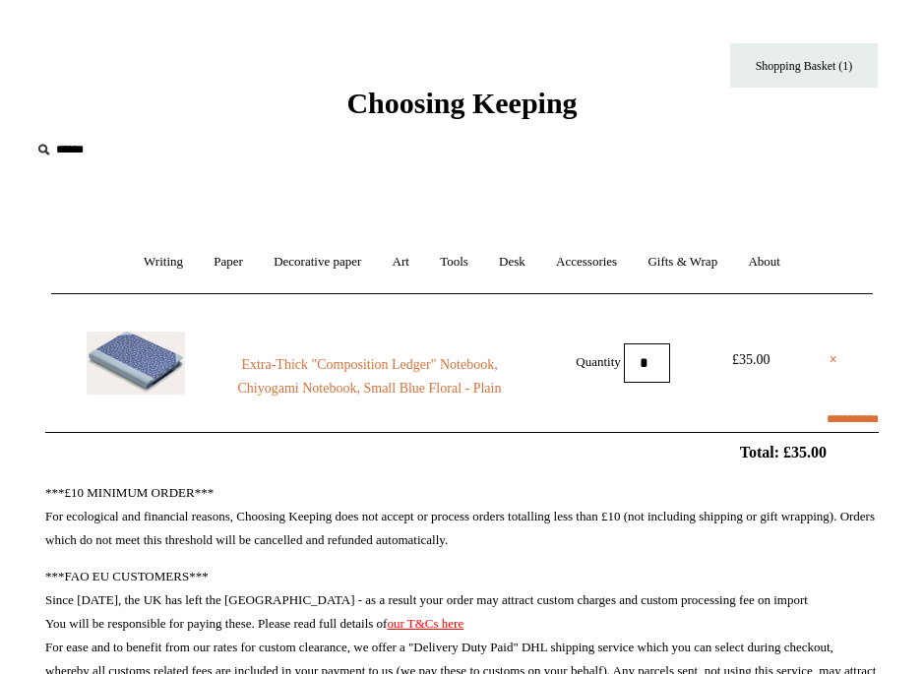
select select "**********"
type input "*****"
select select "**********"
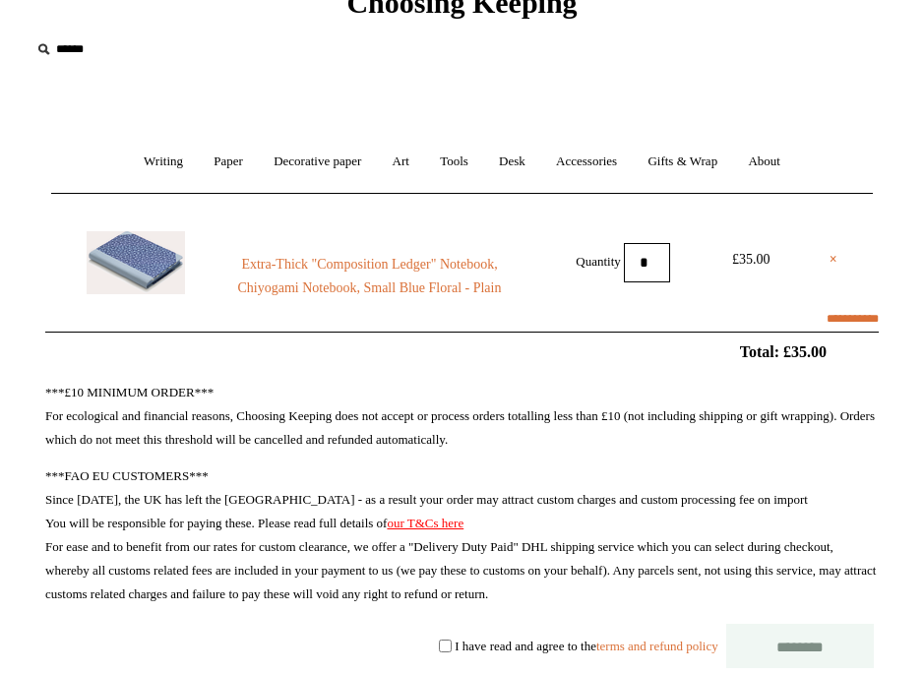
scroll to position [101, 0]
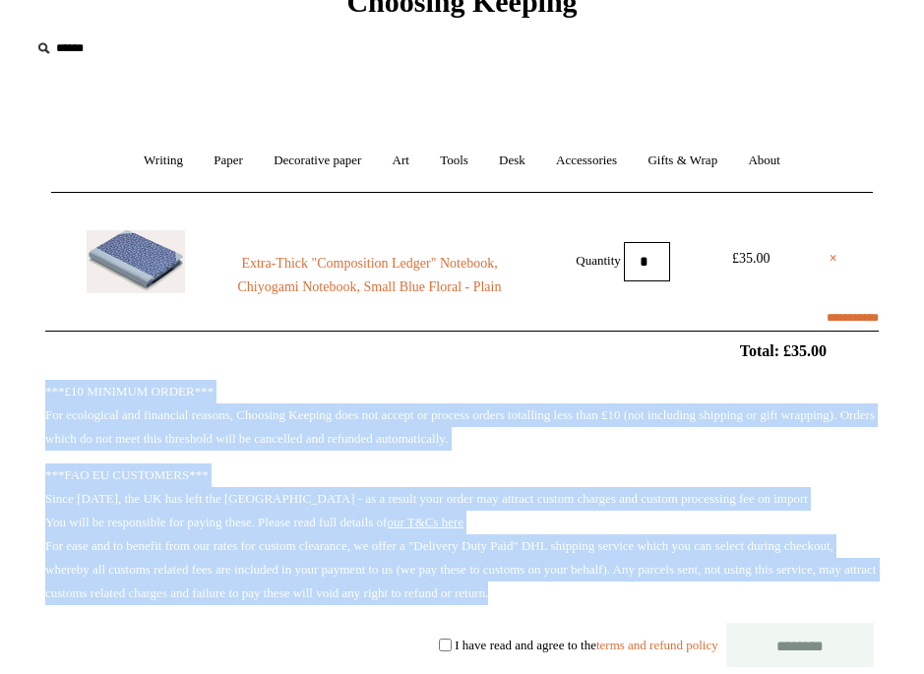
drag, startPoint x: 353, startPoint y: 397, endPoint x: 438, endPoint y: 610, distance: 228.7
click at [438, 610] on div "***£10 MINIMUM ORDER*** For ecological and financial reasons, Choosing Keeping …" at bounding box center [461, 627] width 833 height 495
click at [437, 606] on div "***£10 MINIMUM ORDER*** For ecological and financial reasons, Choosing Keeping …" at bounding box center [461, 627] width 833 height 495
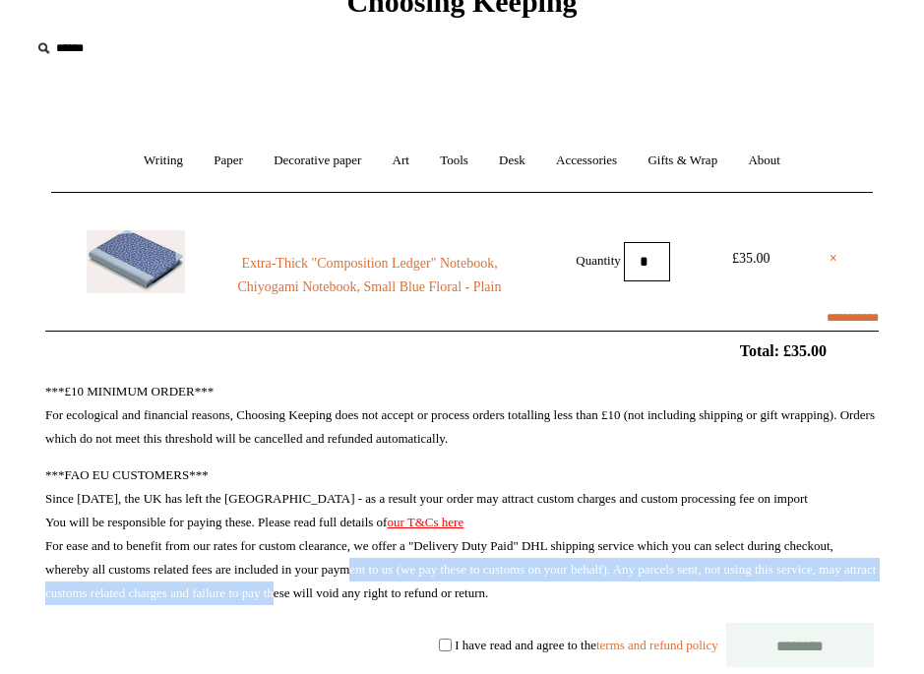
drag, startPoint x: 436, startPoint y: 602, endPoint x: 430, endPoint y: 576, distance: 26.3
click at [431, 577] on p "***FAO EU CUSTOMERS*** Since [DATE], the UK has left the EU - as a result your …" at bounding box center [461, 534] width 833 height 142
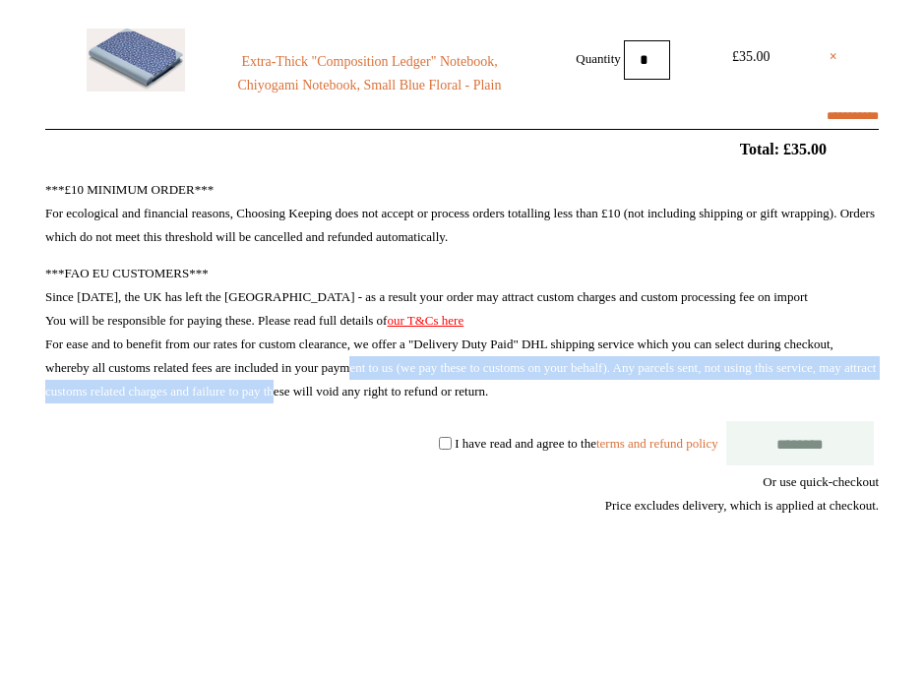
scroll to position [300, 0]
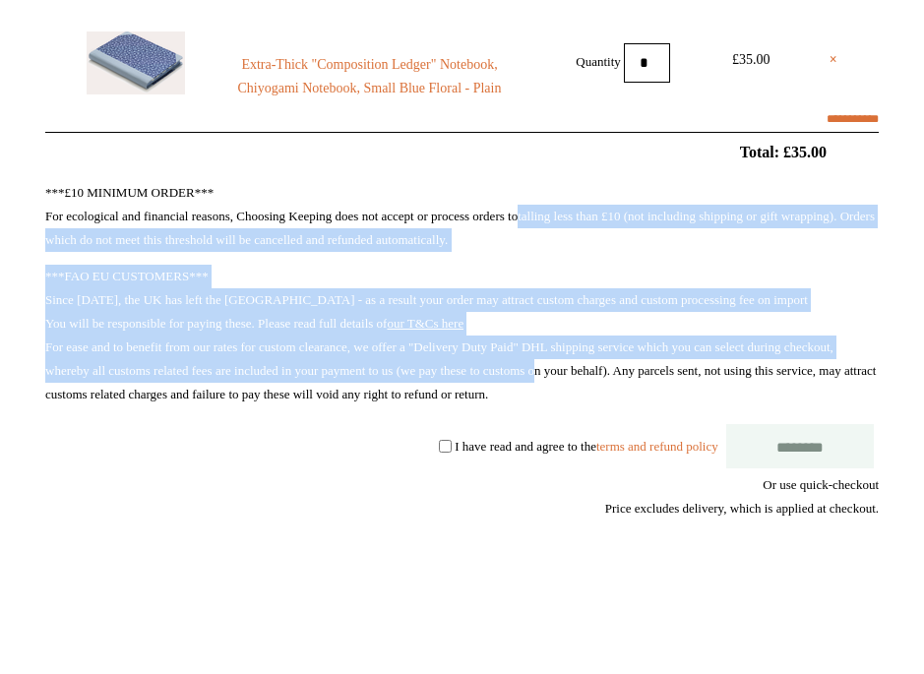
drag, startPoint x: 561, startPoint y: 223, endPoint x: 637, endPoint y: 370, distance: 165.5
click at [637, 370] on div "***£10 MINIMUM ORDER*** For ecological and financial reasons, Choosing Keeping …" at bounding box center [461, 428] width 833 height 495
click at [637, 370] on p "***FAO EU CUSTOMERS*** Since [DATE], the UK has left the EU - as a result your …" at bounding box center [461, 336] width 833 height 142
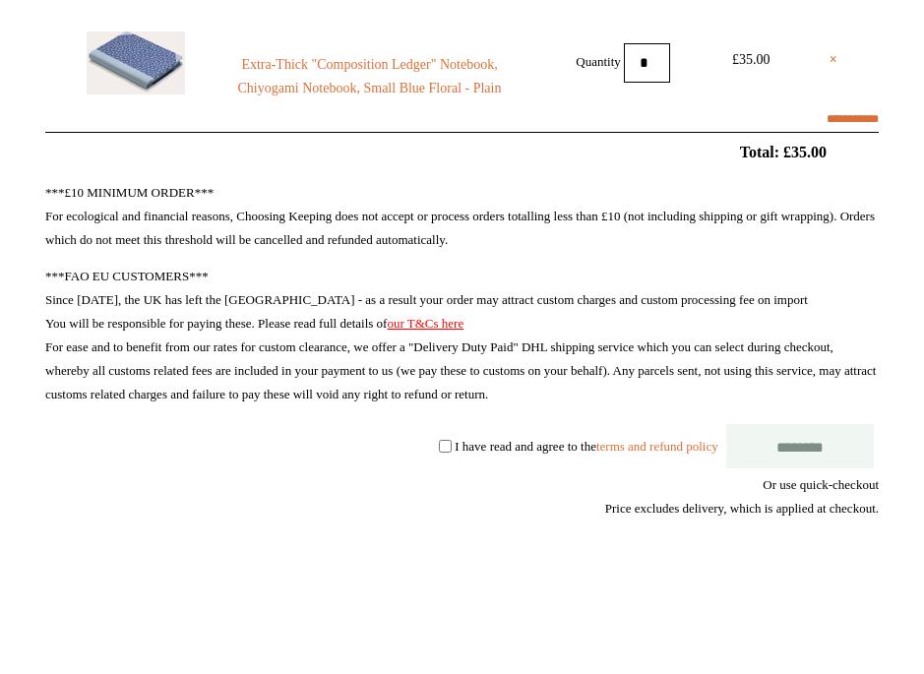
scroll to position [283, 0]
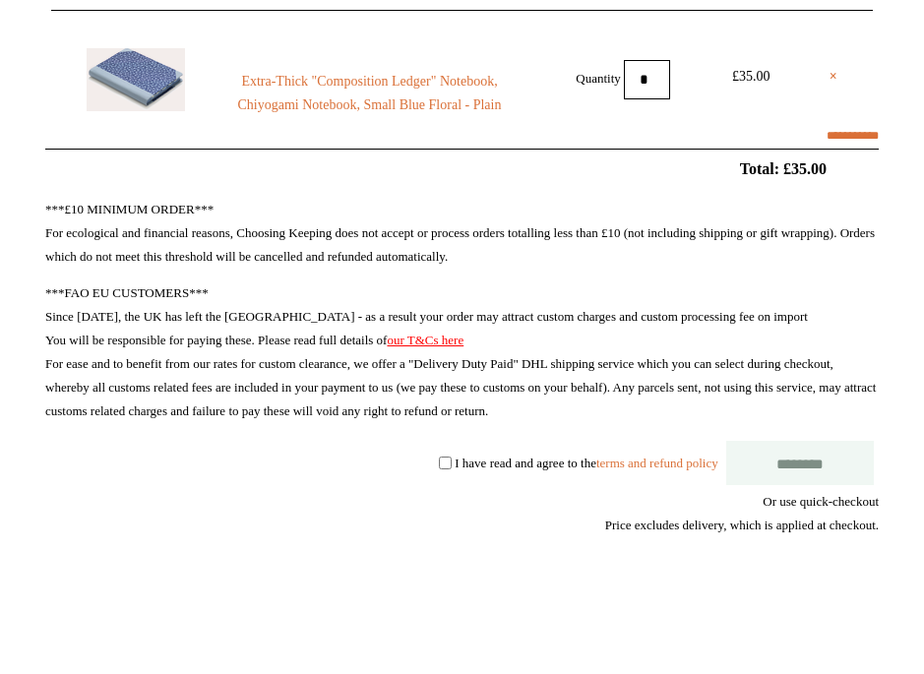
click at [455, 457] on label "I have read and agree to the terms and refund policy" at bounding box center [586, 462] width 263 height 15
click at [754, 457] on input "********" at bounding box center [800, 463] width 148 height 44
